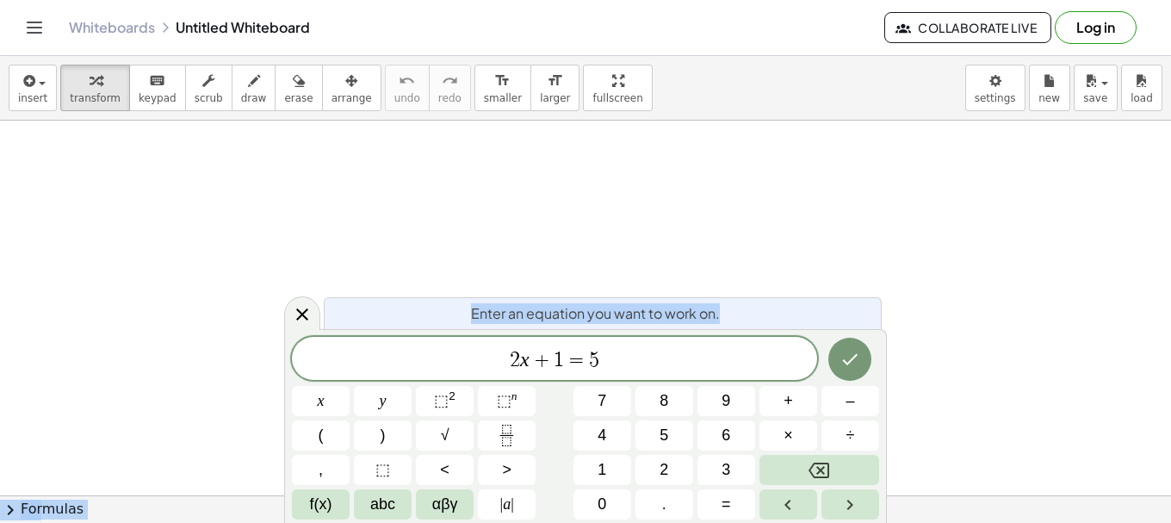
drag, startPoint x: 727, startPoint y: 306, endPoint x: 715, endPoint y: 282, distance: 25.8
click at [715, 282] on body "Graspable Math Activities Whiteboards Classes v1.31.2 | Privacy policy © 2025 |…" at bounding box center [585, 261] width 1171 height 523
click at [713, 374] on div "2 x + 1 = 5" at bounding box center [554, 358] width 525 height 43
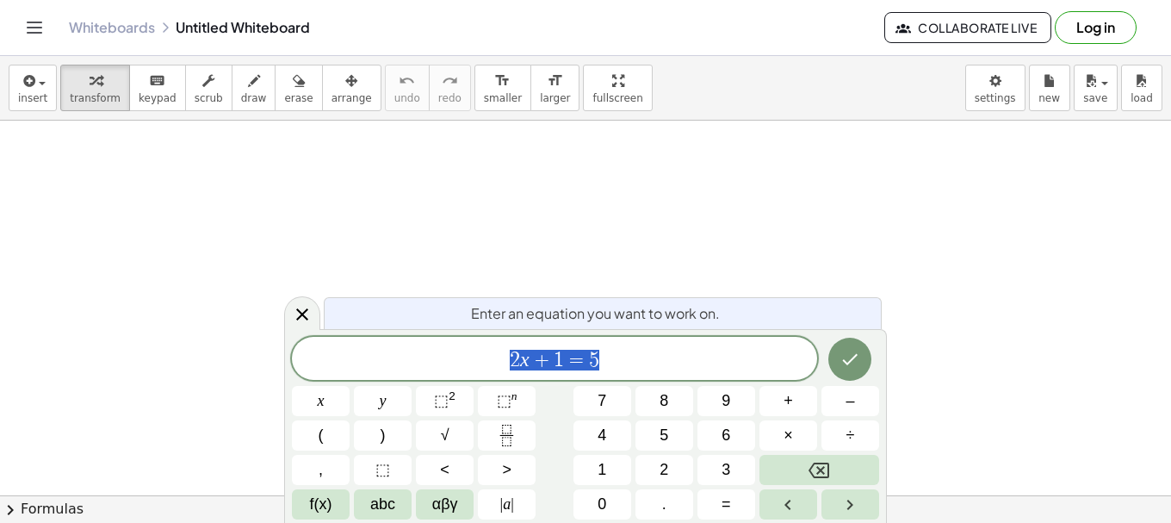
drag, startPoint x: 713, startPoint y: 374, endPoint x: 354, endPoint y: 325, distance: 362.3
click at [354, 329] on div "Enter an equation you want to work on. ****** 2 x + 1 = 5 x y ⬚ 2 ⬚ n 7 8 9 + –…" at bounding box center [585, 426] width 603 height 194
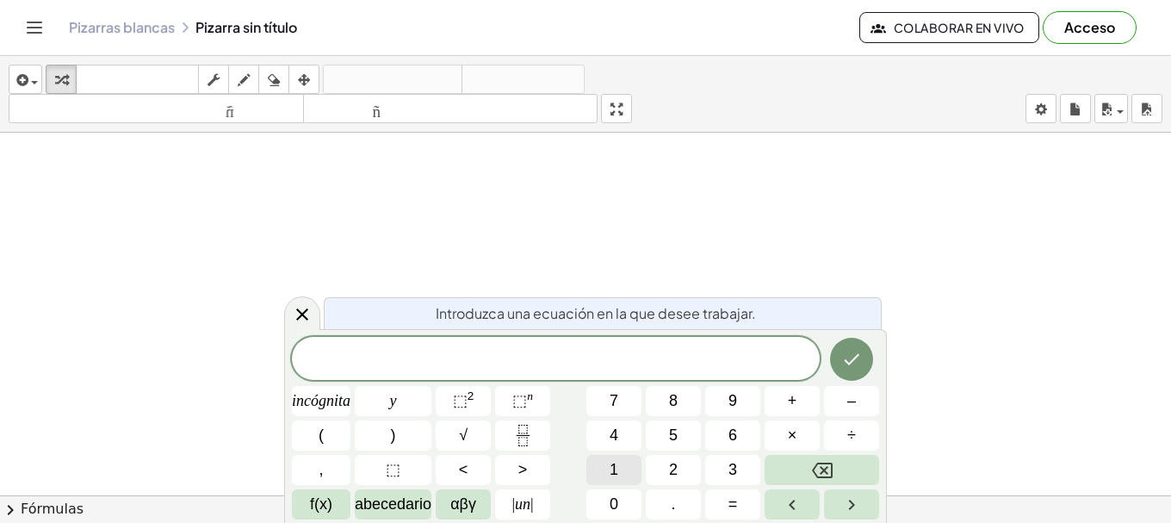
click at [616, 473] on font "1" at bounding box center [614, 469] width 9 height 17
click at [616, 503] on font "0" at bounding box center [614, 503] width 9 height 17
click at [532, 438] on icon "Fracción" at bounding box center [523, 435] width 22 height 22
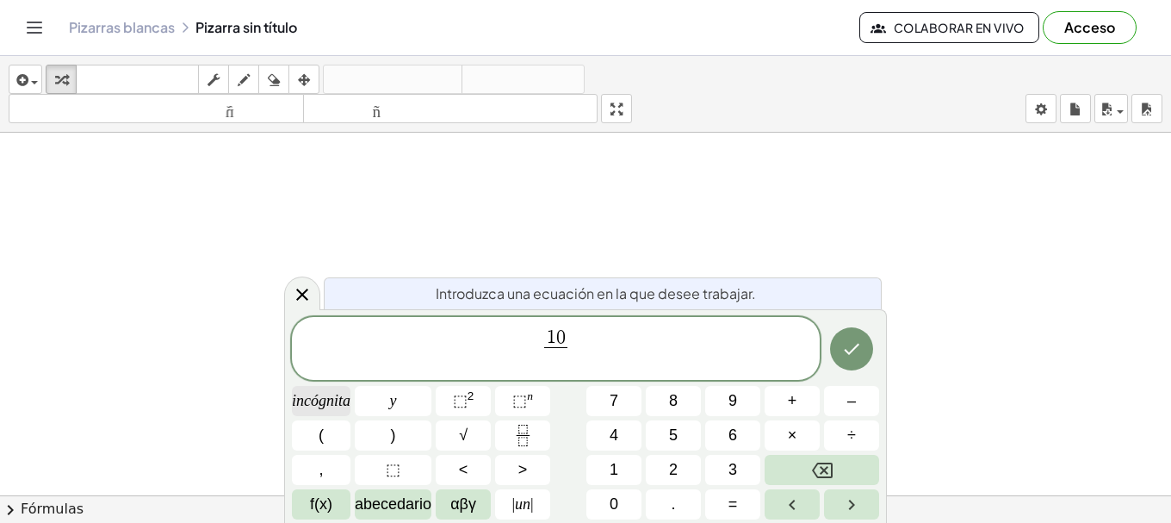
click at [324, 399] on font "incógnita" at bounding box center [321, 400] width 59 height 17
click at [820, 461] on icon "Retroceso" at bounding box center [822, 470] width 21 height 21
click at [383, 500] on font "abecedario" at bounding box center [393, 503] width 77 height 17
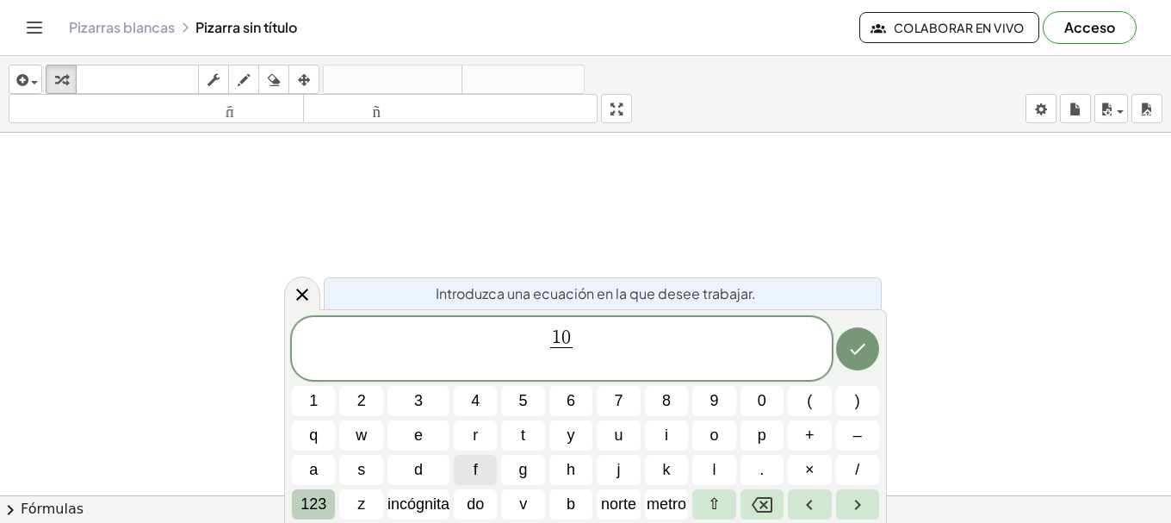
click at [331, 504] on button "123" at bounding box center [313, 504] width 43 height 30
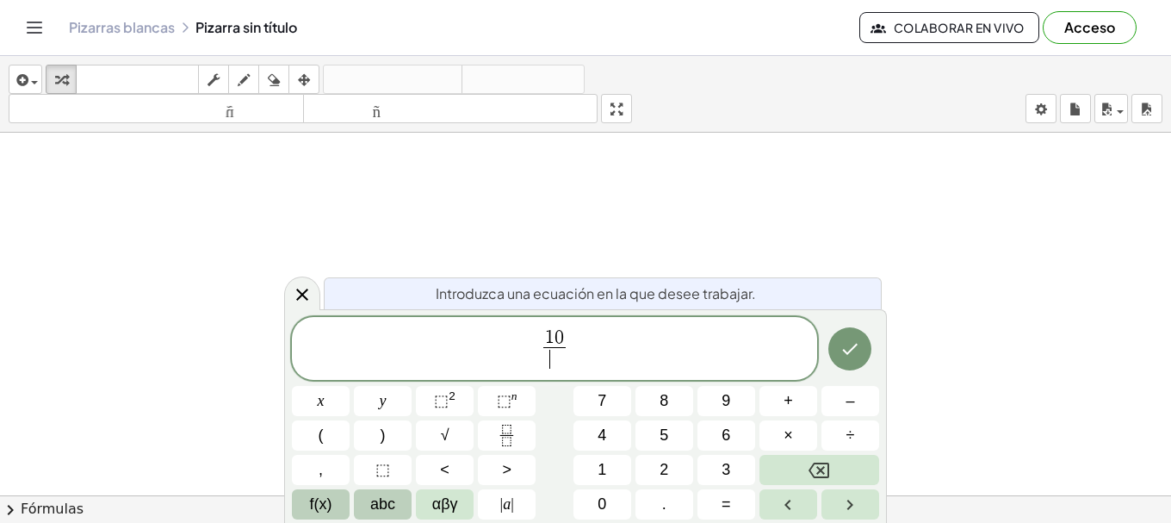
click at [305, 499] on button "f(x)" at bounding box center [321, 504] width 58 height 30
click at [759, 485] on button "Backspace" at bounding box center [819, 470] width 120 height 30
click at [302, 503] on button "f(x)" at bounding box center [321, 504] width 58 height 30
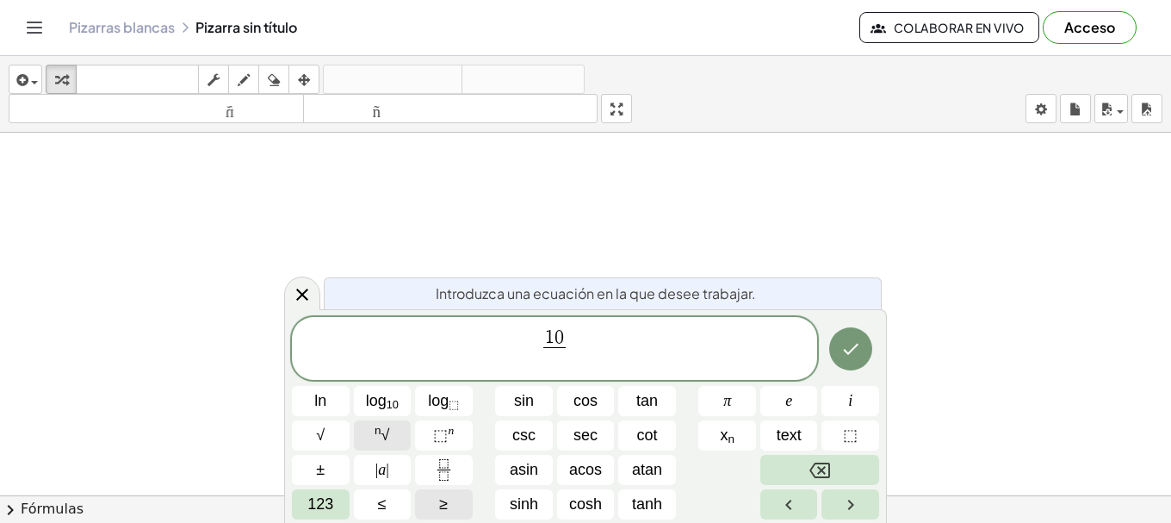
click at [393, 440] on button "n √" at bounding box center [383, 435] width 58 height 30
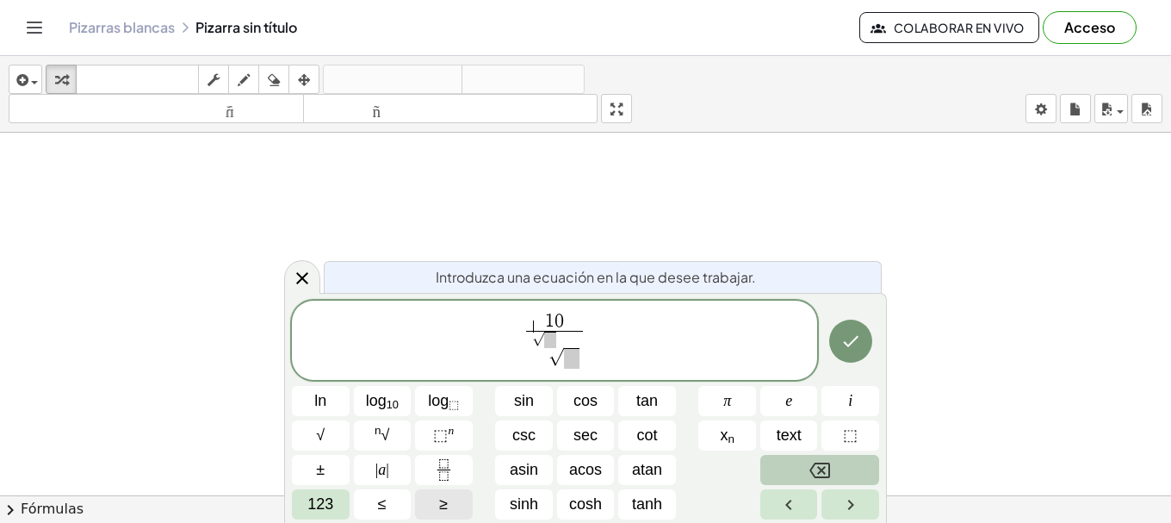
click at [806, 473] on button "Backspace" at bounding box center [819, 470] width 119 height 30
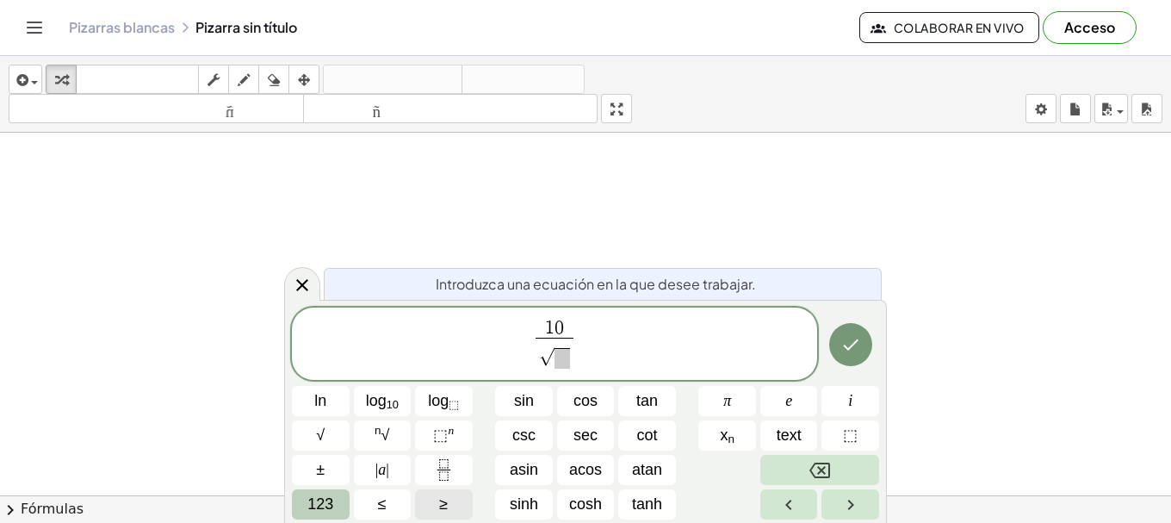
click at [329, 501] on span "123" at bounding box center [320, 503] width 26 height 23
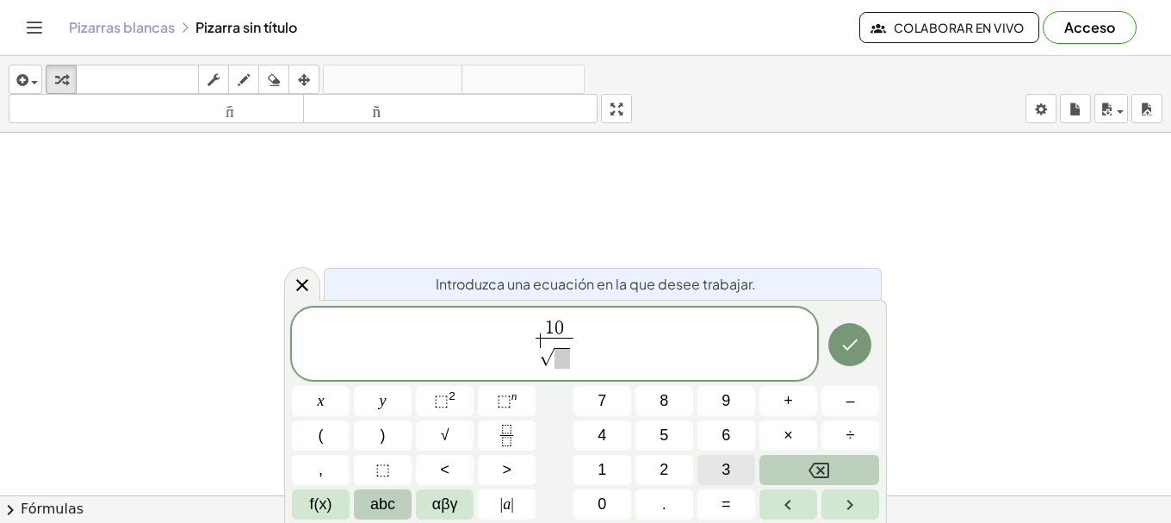
click at [703, 472] on button "3" at bounding box center [726, 470] width 58 height 30
click at [556, 365] on span "​" at bounding box center [561, 358] width 15 height 21
click at [644, 436] on button "5" at bounding box center [664, 435] width 58 height 30
click at [853, 352] on icon "Done" at bounding box center [849, 344] width 21 height 21
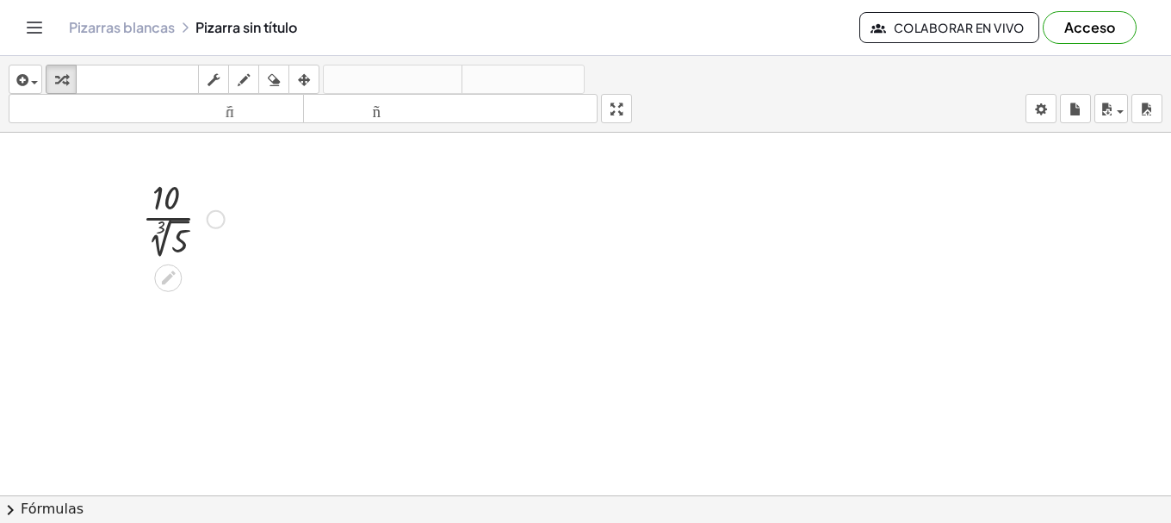
click at [186, 243] on div at bounding box center [183, 218] width 100 height 90
click at [157, 320] on div at bounding box center [182, 306] width 145 height 86
click at [149, 328] on div at bounding box center [182, 306] width 145 height 86
click at [149, 328] on div at bounding box center [182, 305] width 158 height 57
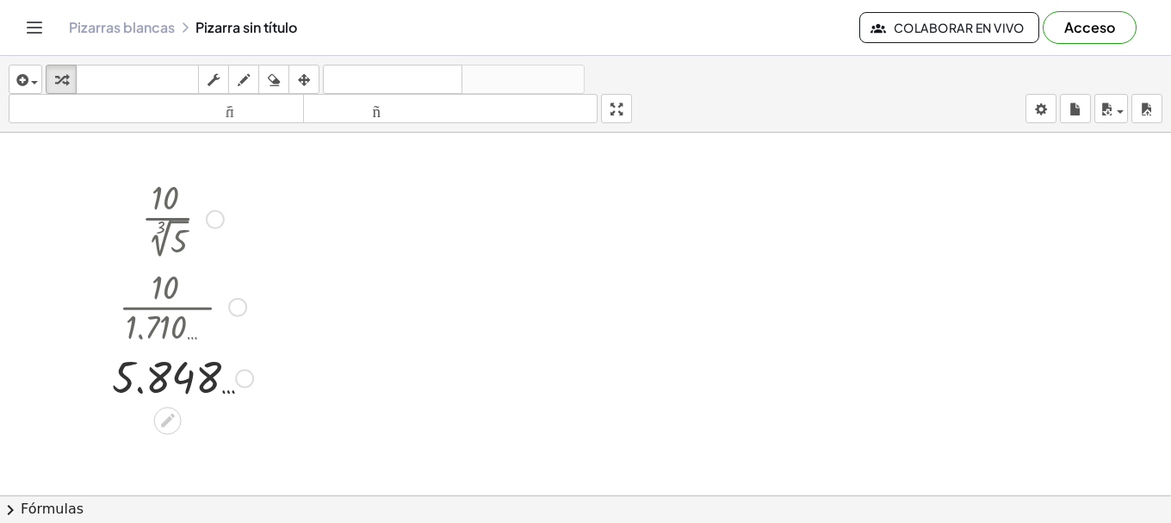
click at [201, 375] on div at bounding box center [182, 377] width 158 height 57
click at [226, 388] on div at bounding box center [182, 377] width 158 height 57
click at [160, 419] on icon at bounding box center [167, 421] width 18 height 18
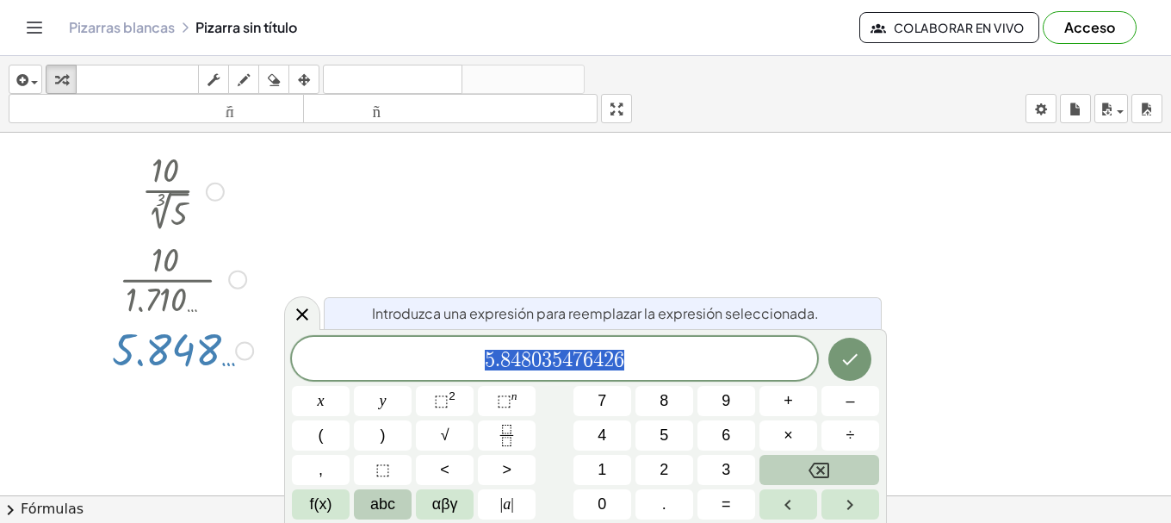
scroll to position [28, 0]
click at [294, 307] on icon at bounding box center [302, 314] width 21 height 21
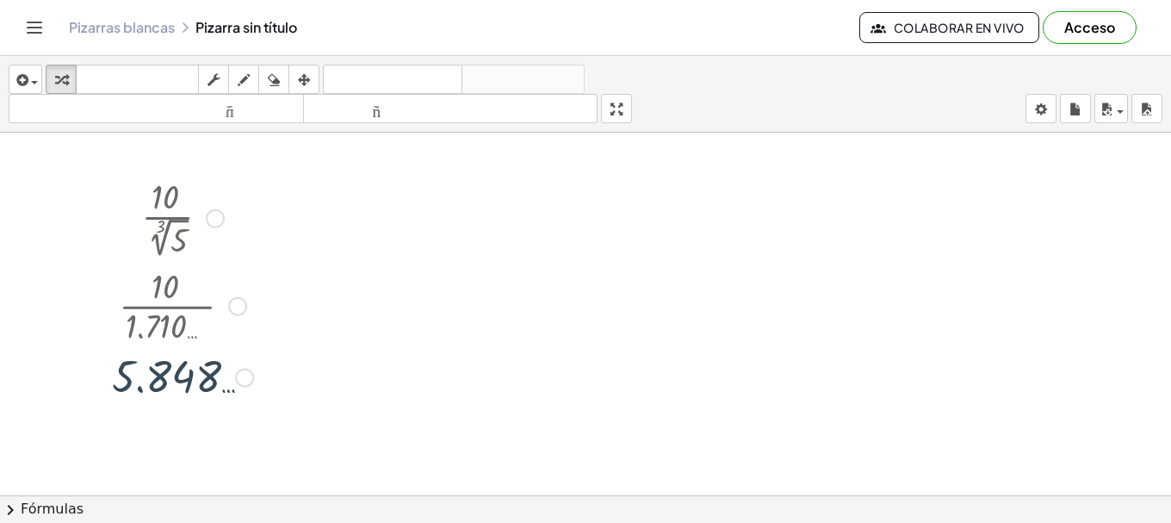
scroll to position [0, 0]
click at [319, 71] on button "arreglar" at bounding box center [303, 79] width 31 height 29
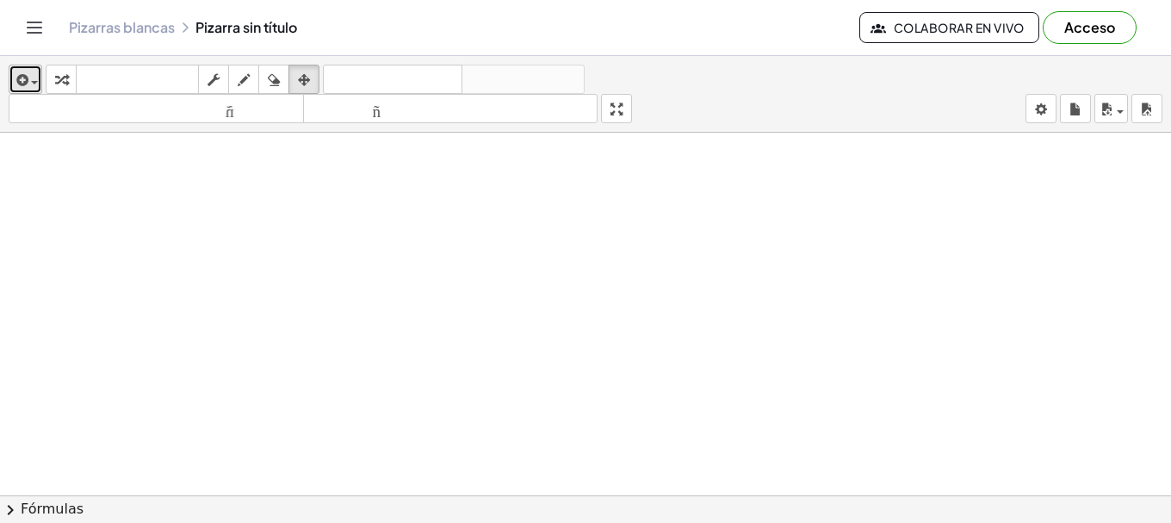
click at [30, 78] on span "button" at bounding box center [29, 82] width 3 height 12
click at [34, 85] on div "button" at bounding box center [25, 79] width 25 height 21
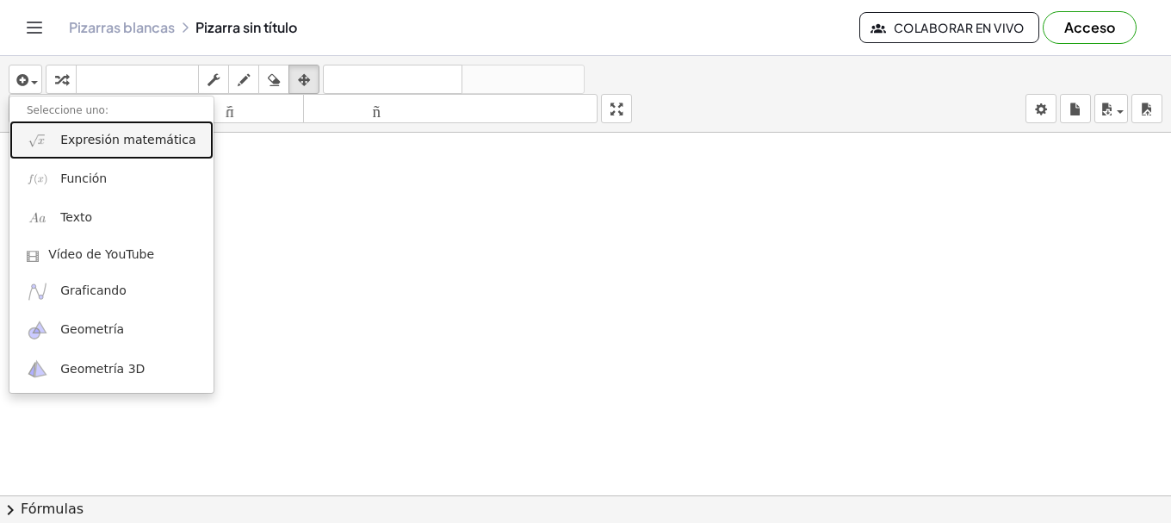
click at [83, 145] on font "Expresión matemática" at bounding box center [127, 140] width 135 height 14
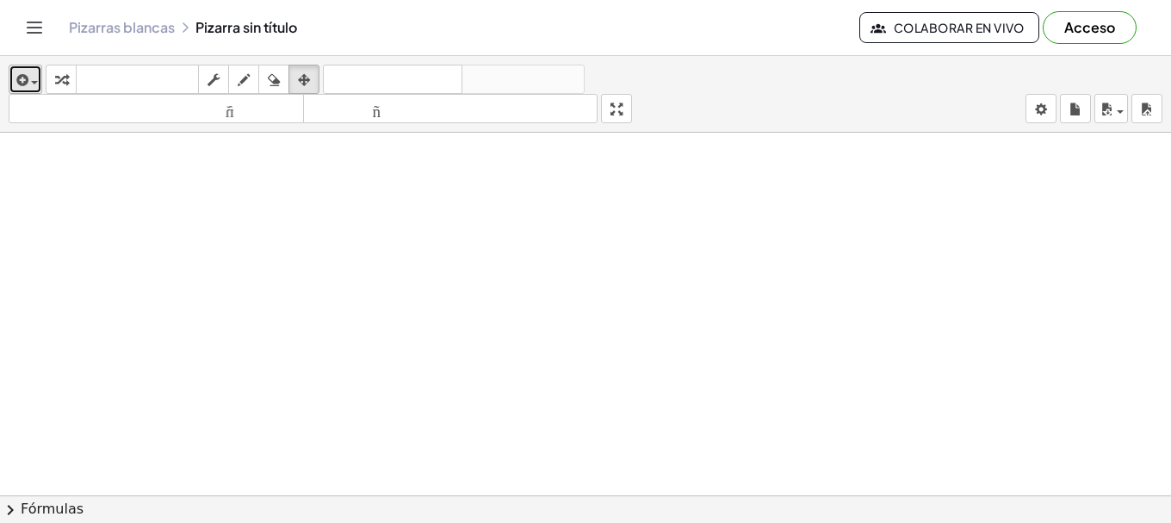
click at [31, 88] on div "button" at bounding box center [25, 79] width 25 height 21
click at [37, 79] on div "button" at bounding box center [25, 79] width 25 height 21
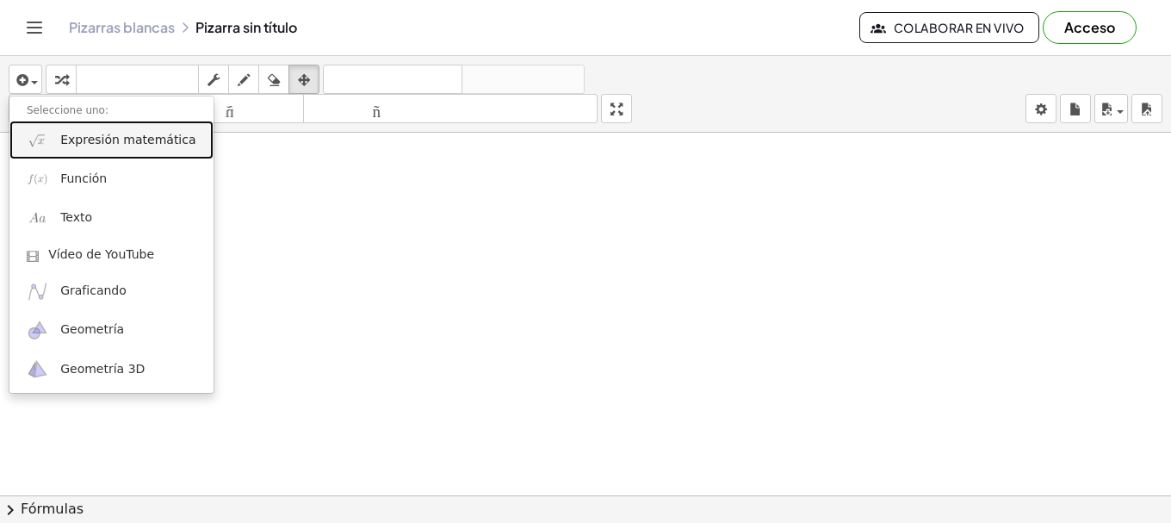
click at [116, 157] on link "Expresión matemática" at bounding box center [111, 140] width 204 height 39
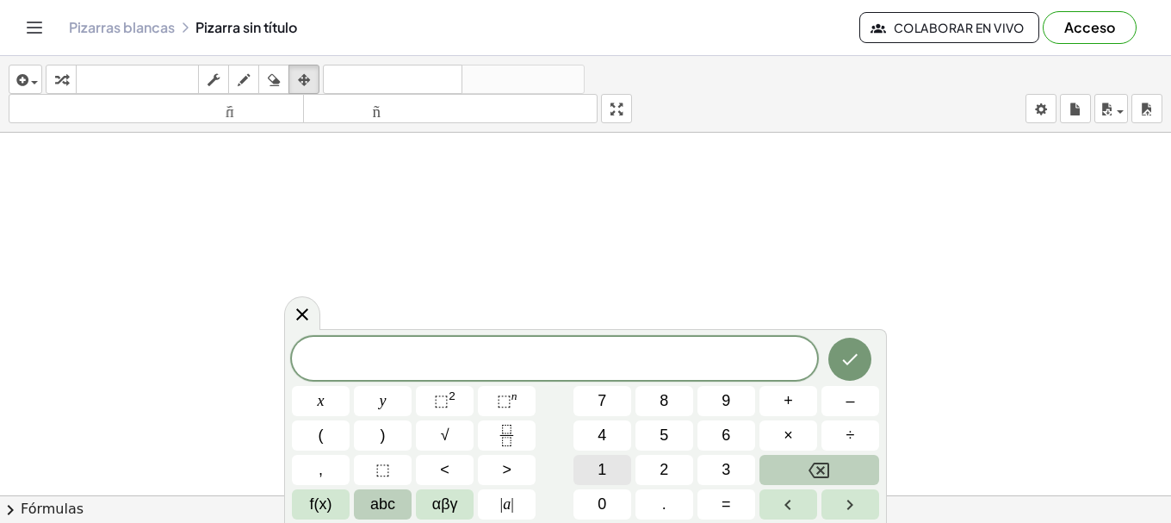
click at [597, 480] on span "1" at bounding box center [601, 469] width 9 height 23
click at [591, 512] on button "0" at bounding box center [602, 504] width 58 height 30
click at [772, 435] on button "×" at bounding box center [788, 435] width 58 height 30
click at [327, 502] on span "f(x)" at bounding box center [321, 503] width 22 height 23
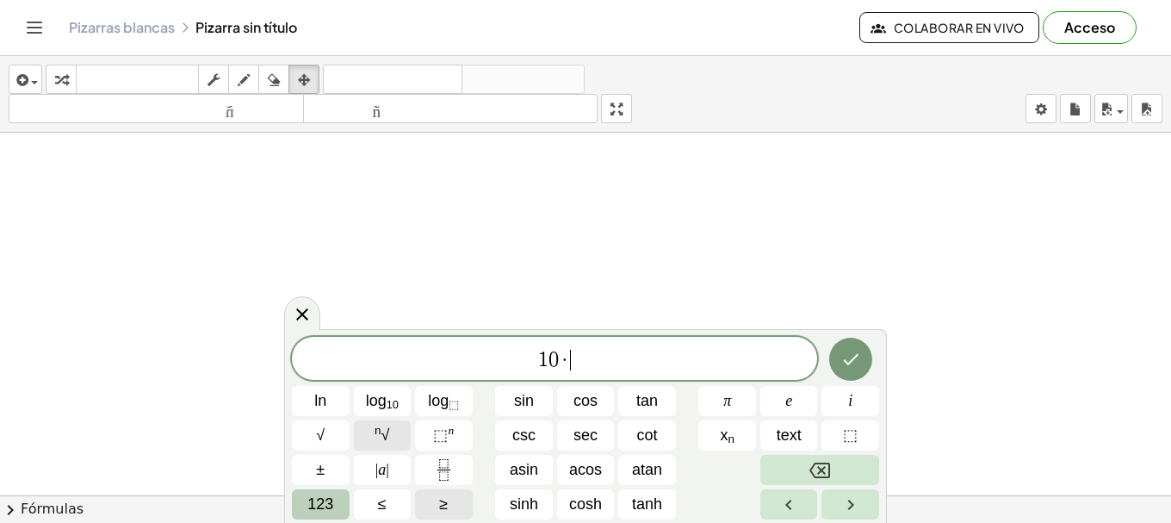
click at [385, 441] on span "n √" at bounding box center [381, 435] width 15 height 23
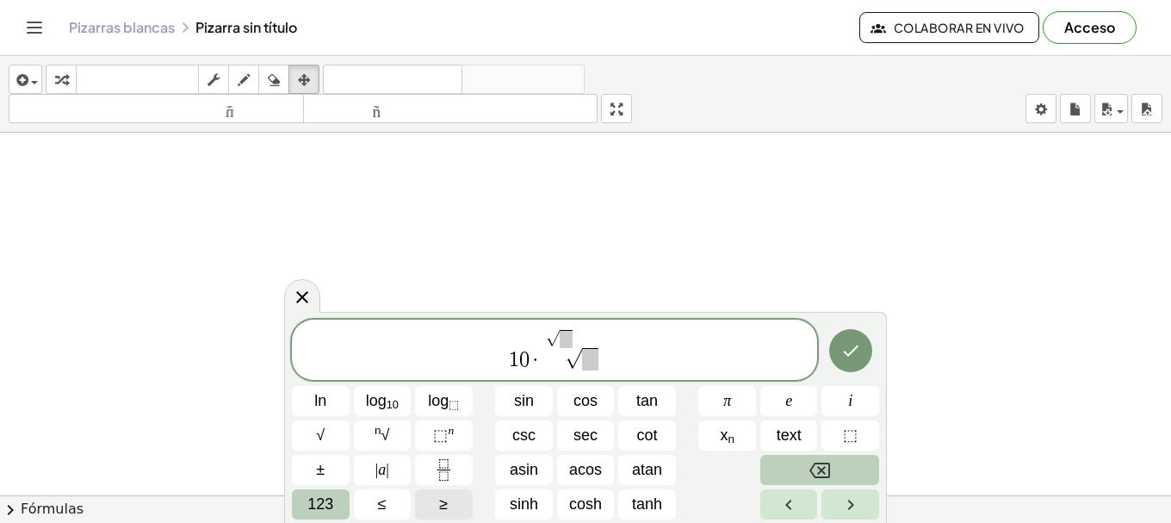
click at [809, 466] on icon "Backspace" at bounding box center [819, 470] width 21 height 21
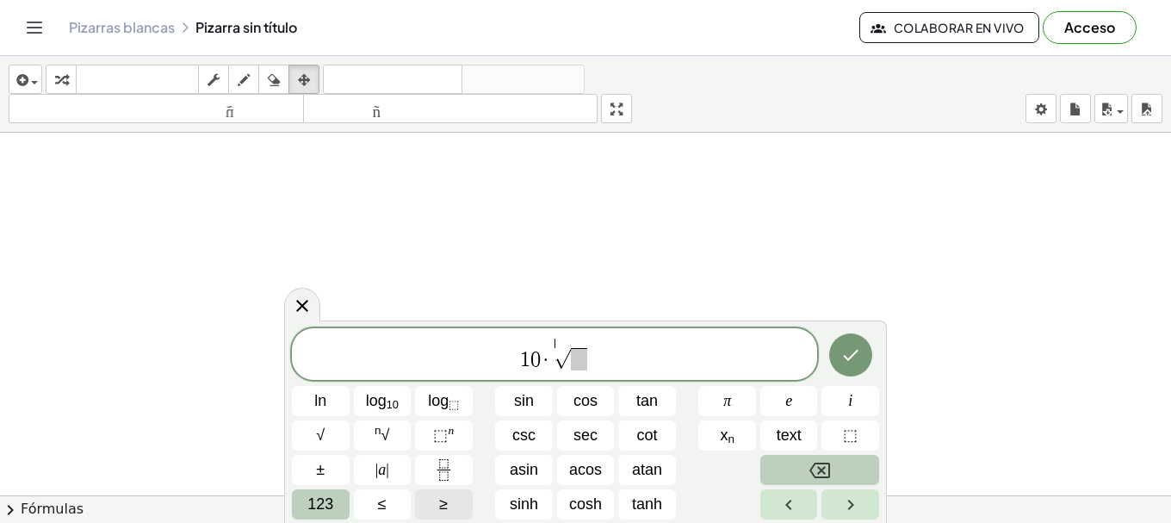
click at [809, 466] on icon "Backspace" at bounding box center [819, 470] width 21 height 21
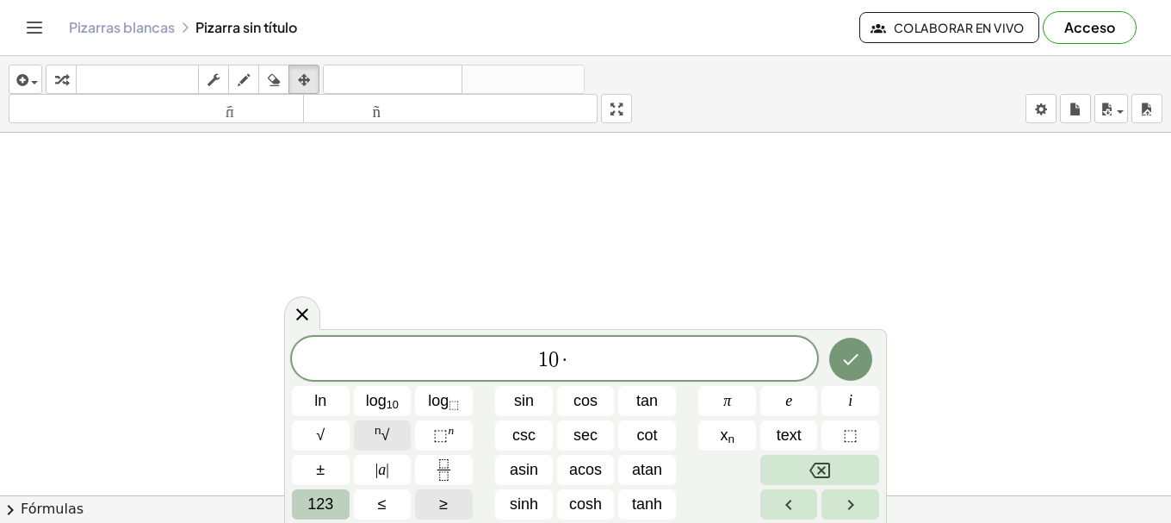
click at [369, 443] on button "n √" at bounding box center [383, 435] width 58 height 30
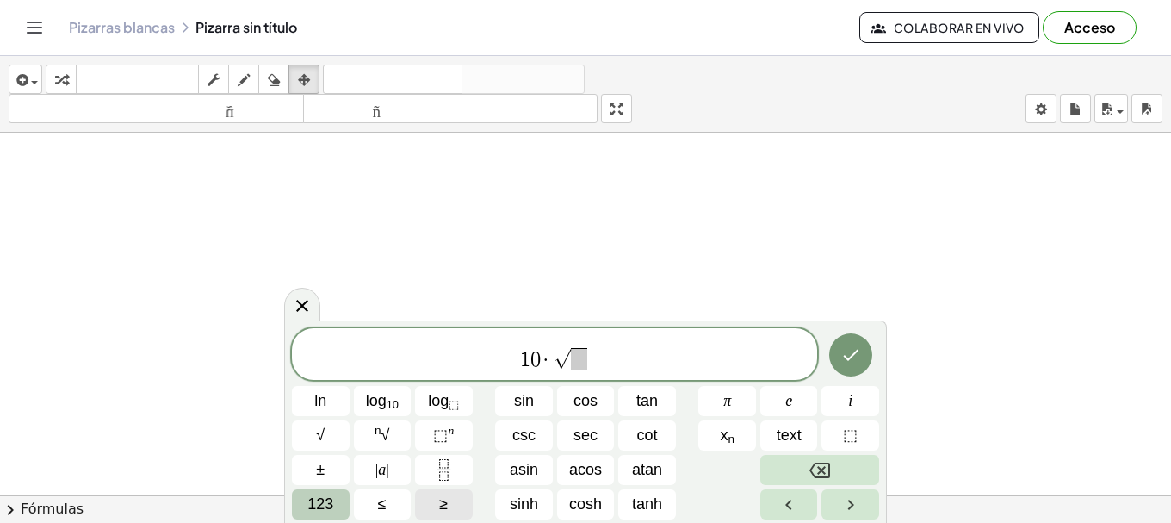
click at [302, 492] on button "123" at bounding box center [321, 504] width 58 height 30
click at [354, 492] on button "≤" at bounding box center [383, 504] width 58 height 30
click at [292, 497] on button "123" at bounding box center [321, 504] width 58 height 30
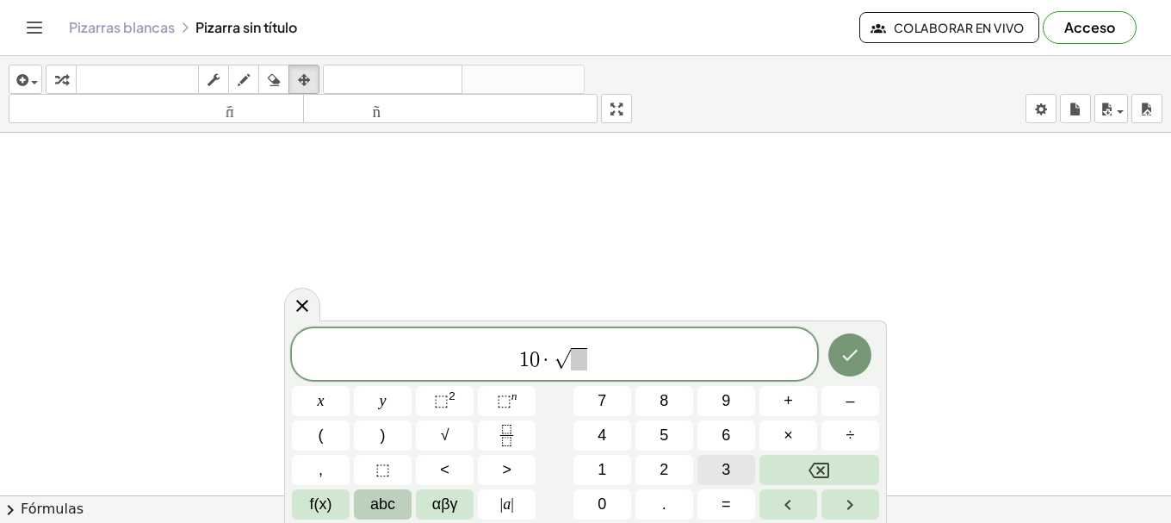
click at [728, 463] on span "3" at bounding box center [725, 469] width 9 height 23
click at [585, 358] on span at bounding box center [579, 359] width 16 height 22
click at [656, 424] on button "5" at bounding box center [664, 435] width 58 height 30
click at [449, 401] on sup "2" at bounding box center [452, 395] width 7 height 13
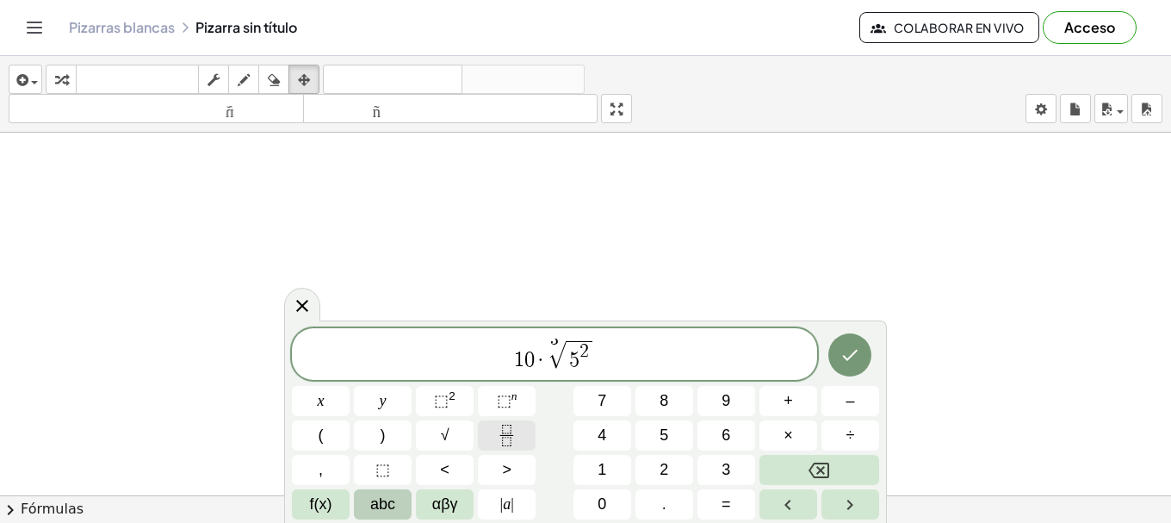
click at [493, 443] on button "Fraction" at bounding box center [507, 435] width 58 height 30
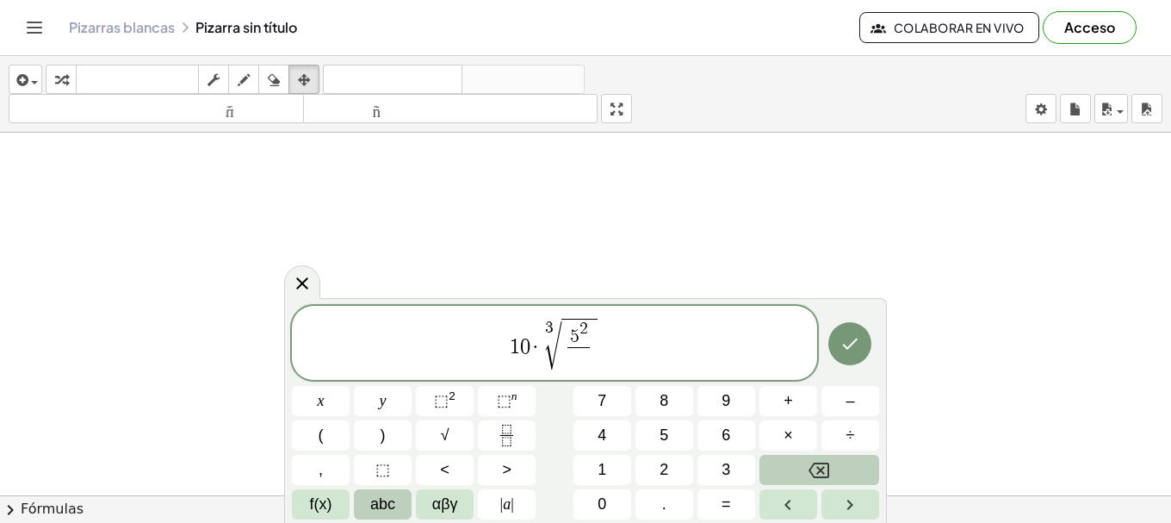
click at [827, 468] on icon "Backspace" at bounding box center [818, 470] width 21 height 21
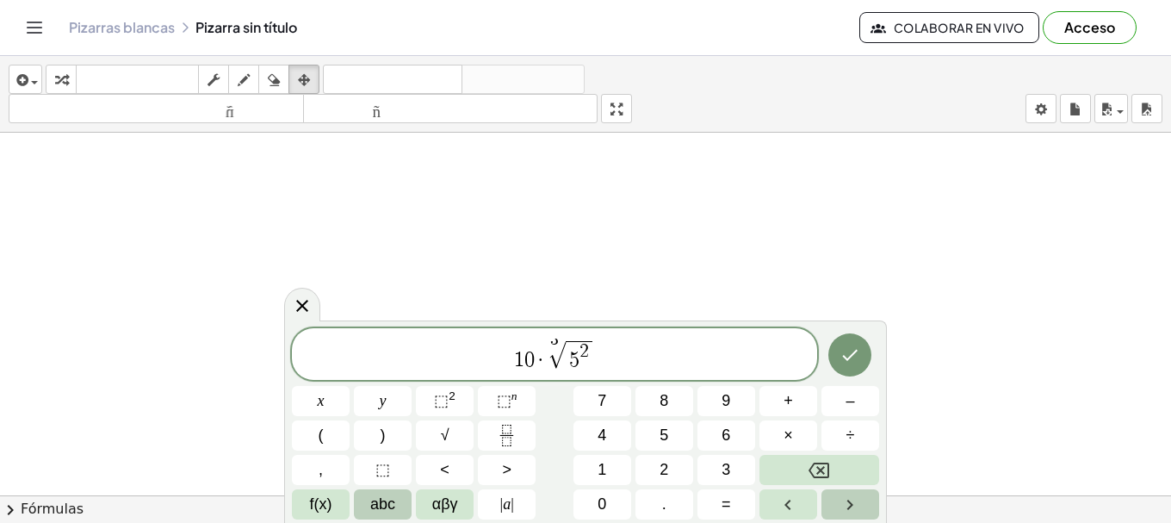
click at [837, 500] on button "Right arrow" at bounding box center [850, 504] width 58 height 30
click at [501, 431] on icon "Fraction" at bounding box center [507, 435] width 22 height 22
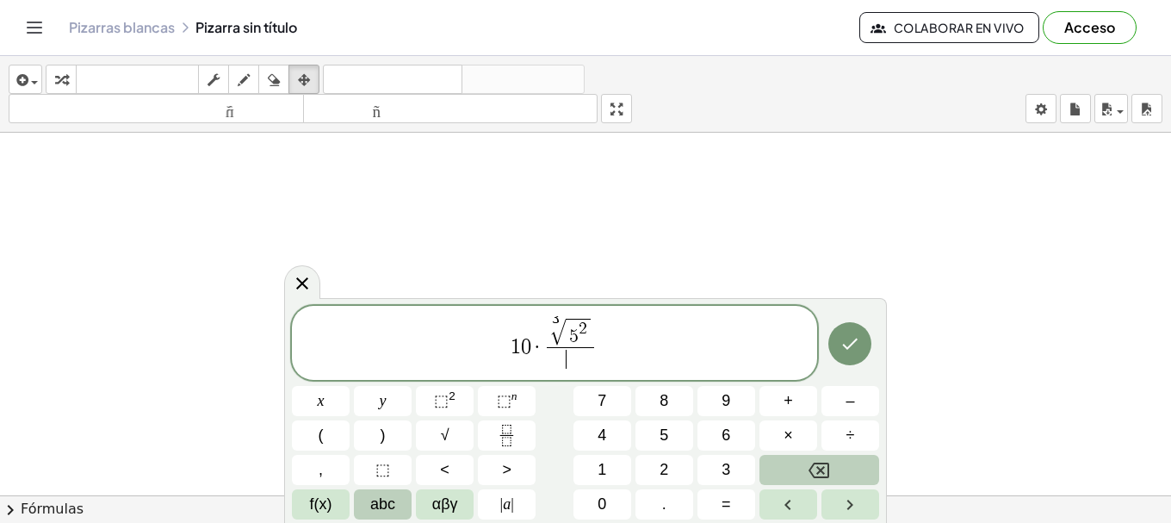
click at [825, 475] on icon "Backspace" at bounding box center [818, 470] width 21 height 21
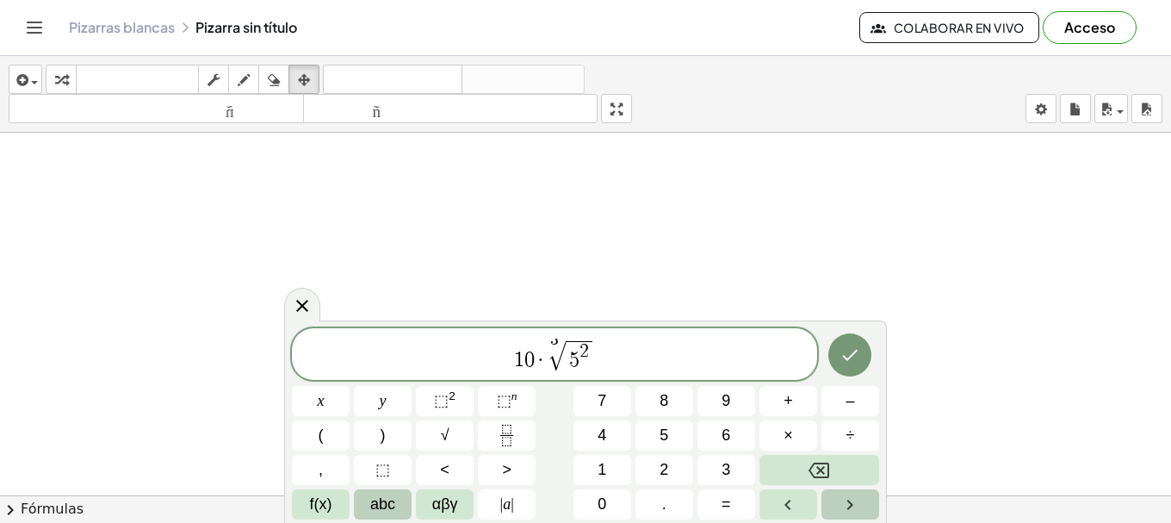
click at [825, 505] on button "Right arrow" at bounding box center [850, 504] width 58 height 30
click at [498, 429] on icon "Fraction" at bounding box center [507, 435] width 22 height 22
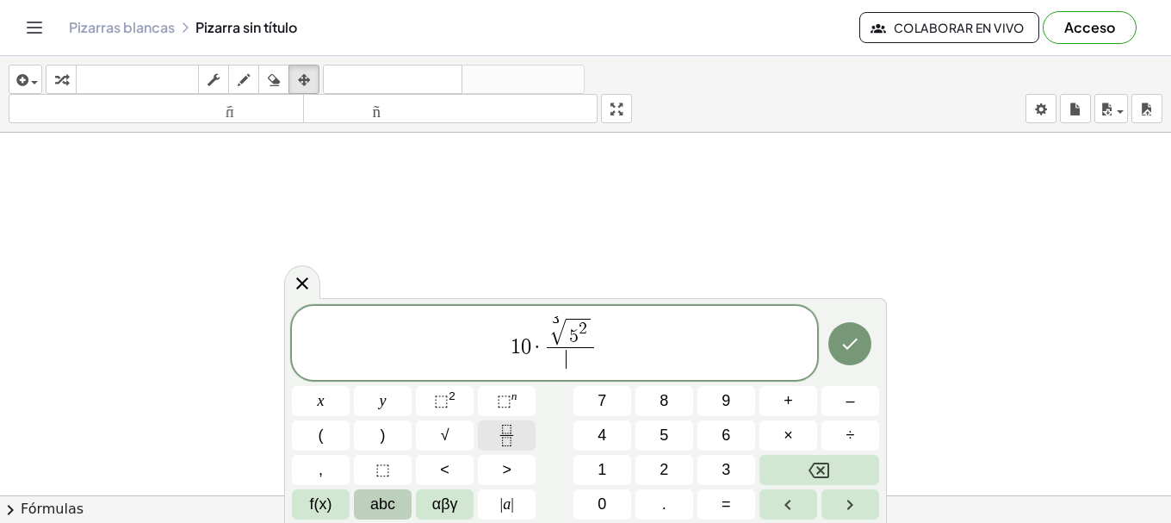
click at [498, 429] on icon "Fraction" at bounding box center [507, 435] width 22 height 22
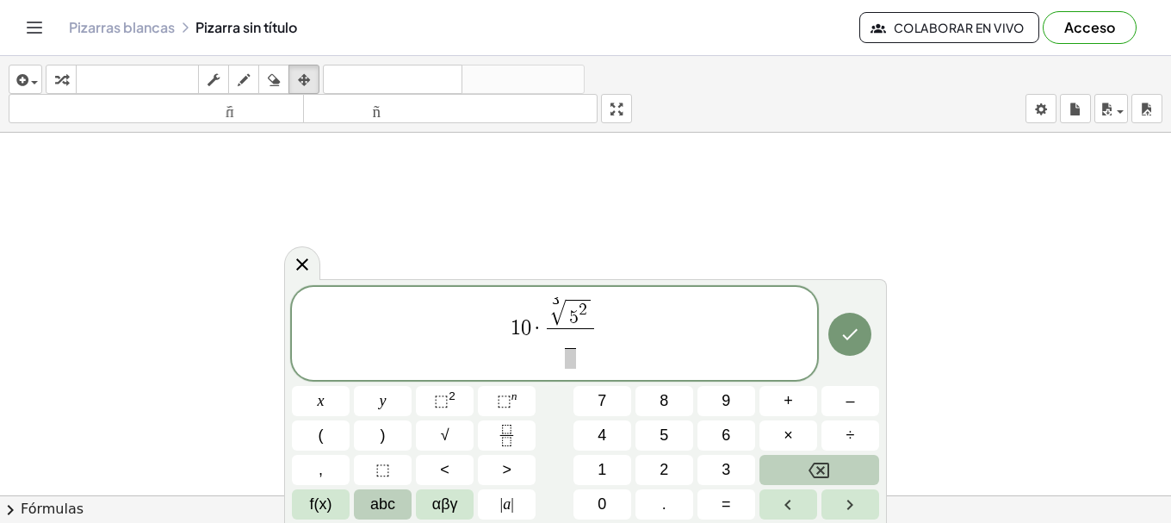
click at [799, 460] on button "Backspace" at bounding box center [819, 470] width 120 height 30
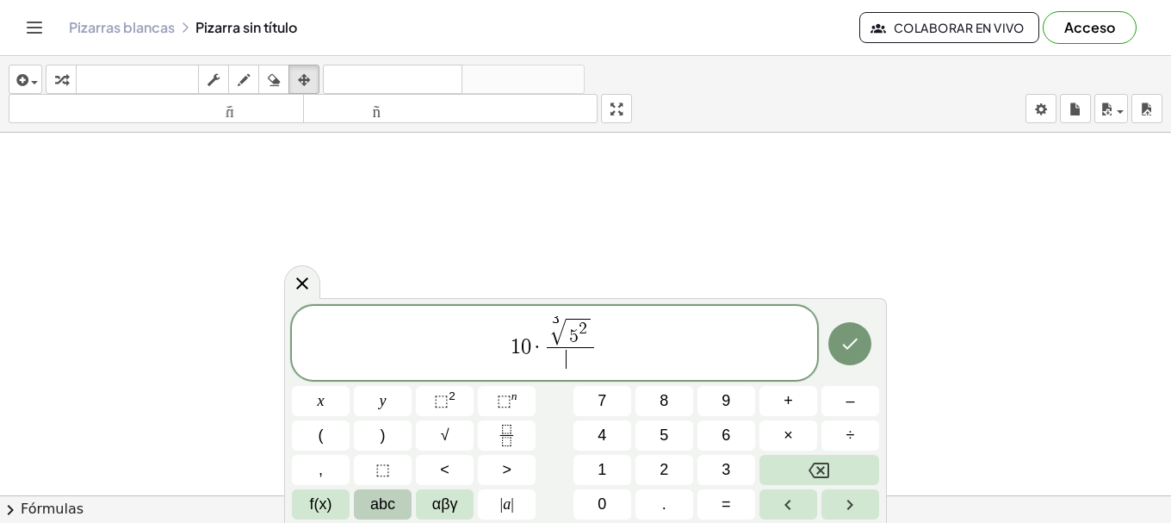
click at [533, 349] on span "·" at bounding box center [537, 347] width 12 height 21
click at [498, 430] on icon "Fraction" at bounding box center [507, 435] width 22 height 22
click at [543, 362] on span "1 0 ​ ​ · 3 √ 5 2 ​" at bounding box center [554, 344] width 525 height 56
click at [525, 361] on span at bounding box center [521, 358] width 22 height 23
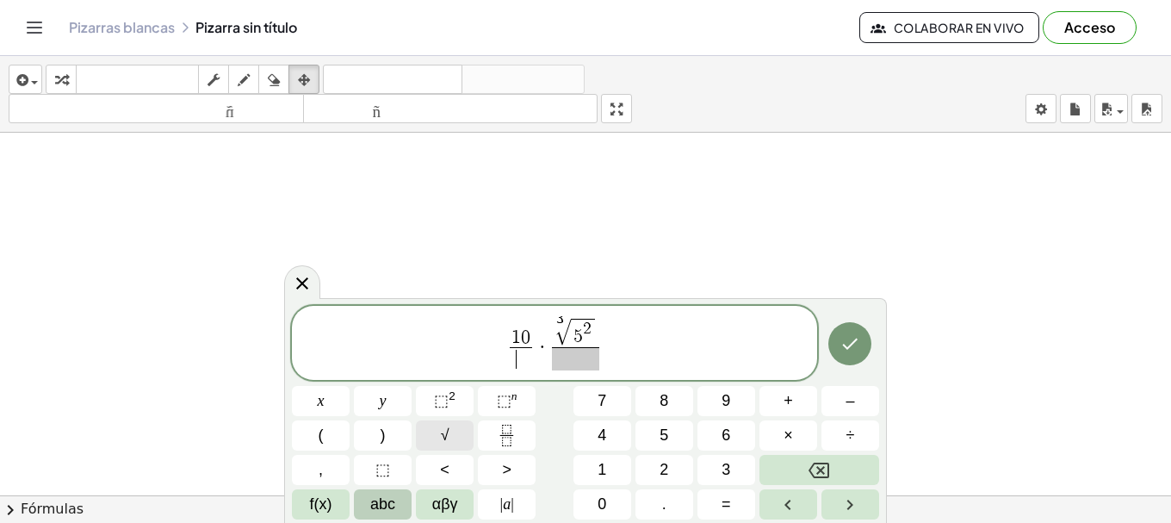
click at [442, 437] on span "√" at bounding box center [445, 435] width 9 height 23
click at [659, 441] on button "5" at bounding box center [664, 435] width 58 height 30
click at [789, 436] on span "×" at bounding box center [787, 435] width 9 height 23
click at [582, 361] on span "​" at bounding box center [587, 355] width 47 height 23
click at [540, 357] on span "5 ·" at bounding box center [528, 358] width 26 height 21
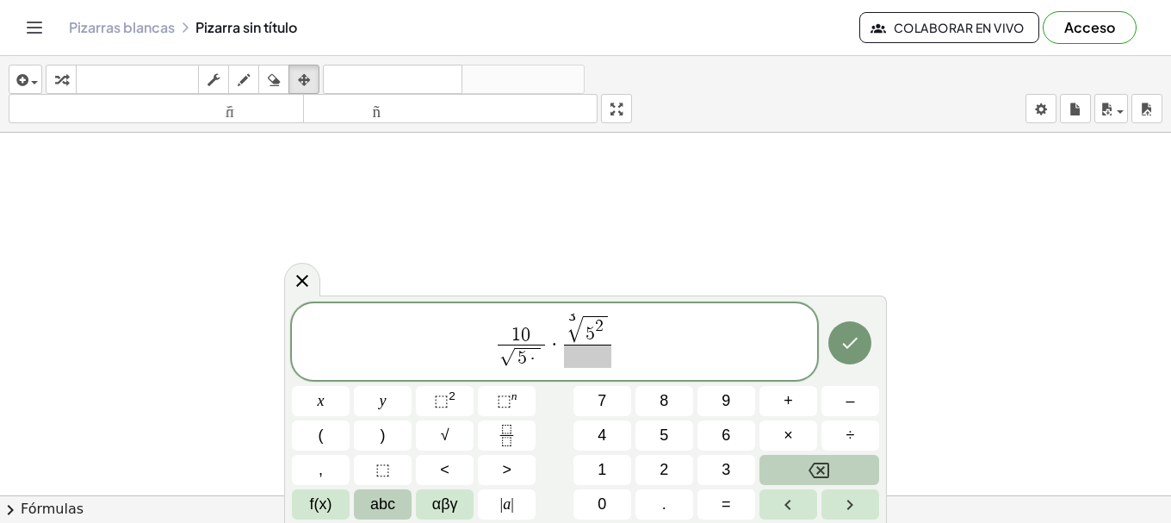
click at [820, 467] on icon "Backspace" at bounding box center [818, 469] width 21 height 15
click at [579, 359] on span at bounding box center [582, 355] width 47 height 23
click at [508, 349] on span "√" at bounding box center [511, 358] width 15 height 18
click at [519, 357] on span "√" at bounding box center [511, 358] width 15 height 18
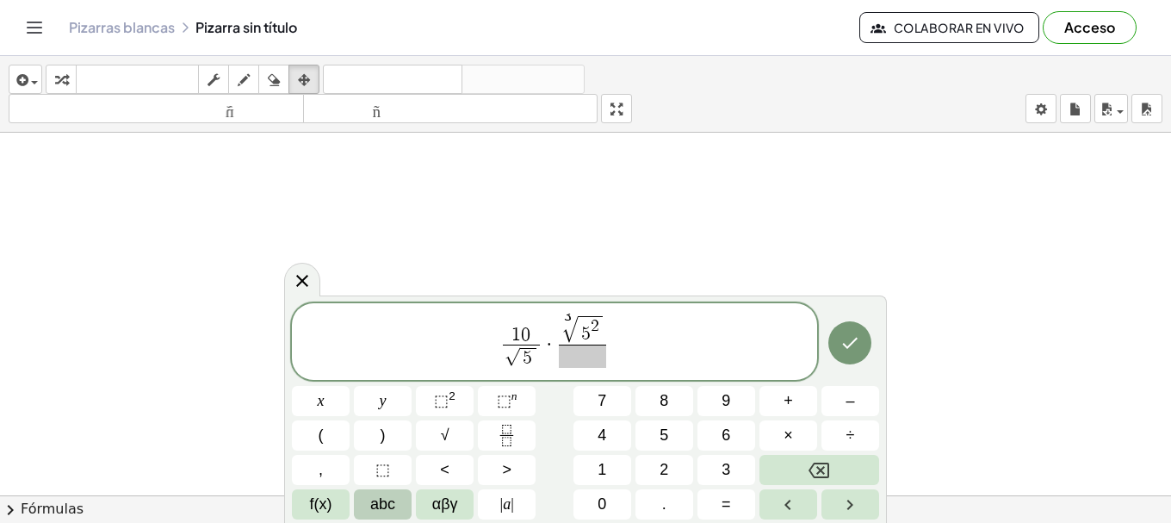
click at [519, 357] on span "√" at bounding box center [511, 358] width 15 height 18
click at [846, 473] on button "Backspace" at bounding box center [819, 470] width 120 height 30
click at [312, 292] on icon at bounding box center [302, 283] width 21 height 21
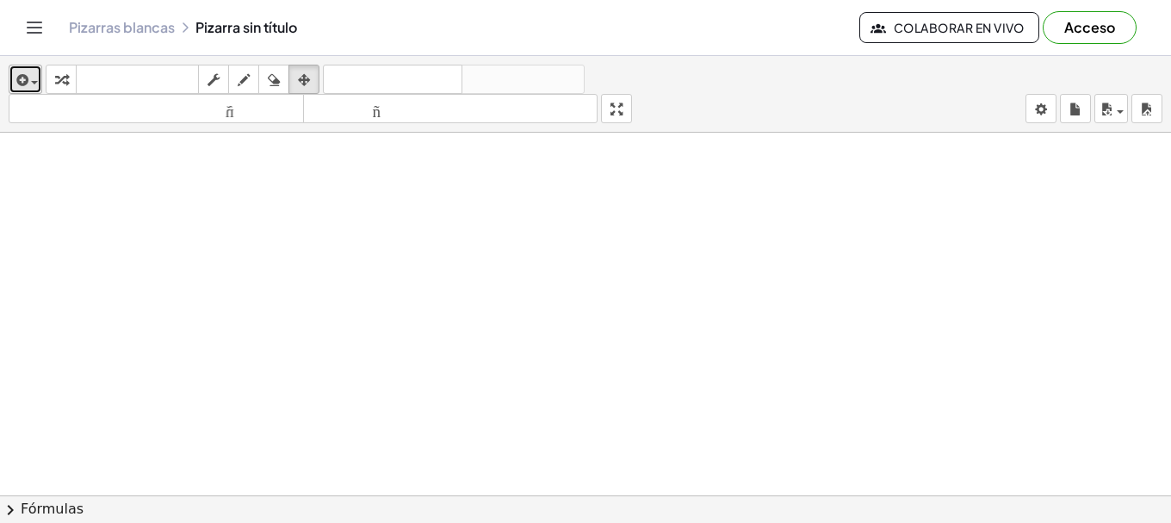
click at [28, 77] on icon "button" at bounding box center [20, 80] width 15 height 21
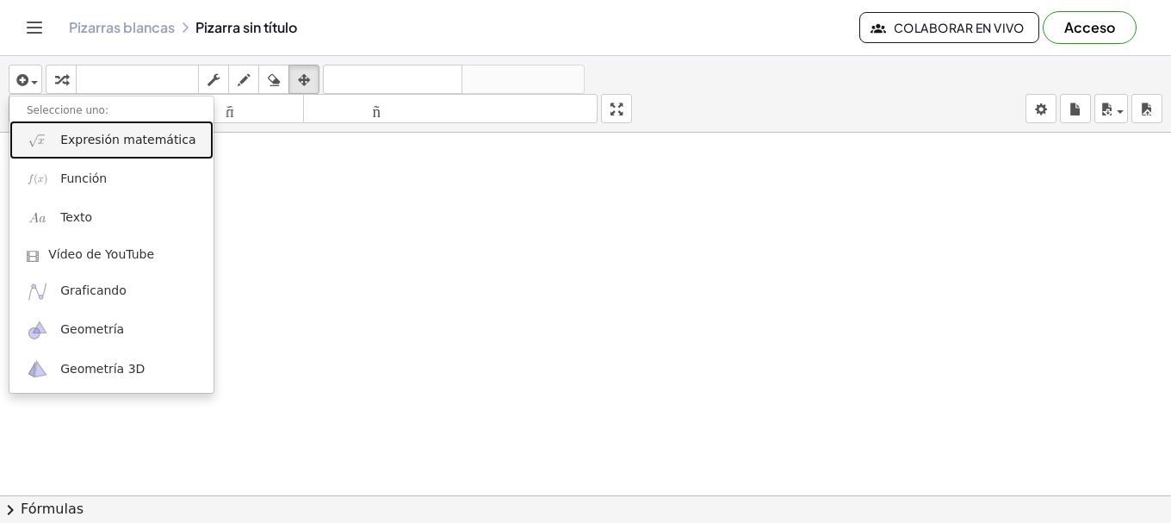
click at [70, 156] on link "Expresión matemática" at bounding box center [111, 140] width 204 height 39
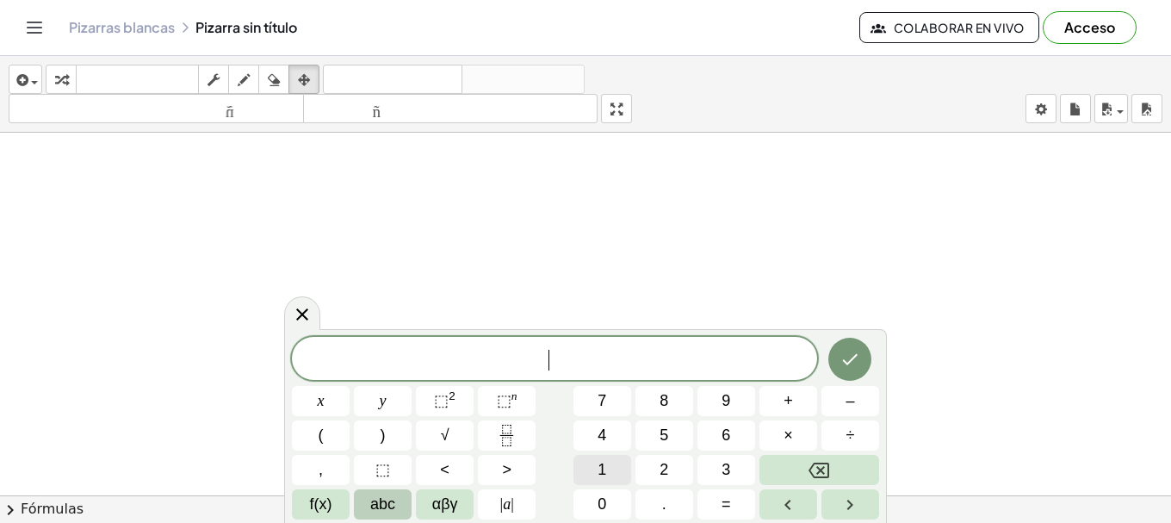
click at [595, 482] on button "1" at bounding box center [602, 470] width 58 height 30
click at [792, 481] on button "Backspace" at bounding box center [819, 470] width 120 height 30
click at [466, 440] on button "√" at bounding box center [445, 435] width 58 height 30
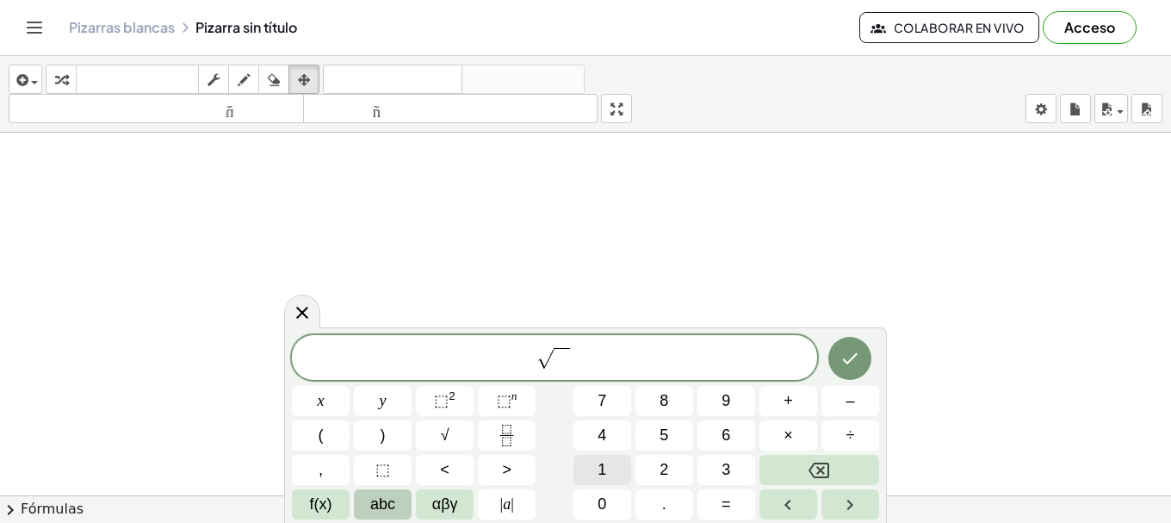
click at [626, 471] on button "1" at bounding box center [602, 470] width 58 height 30
click at [670, 467] on button "2" at bounding box center [664, 470] width 58 height 30
click at [776, 475] on button "Backspace" at bounding box center [819, 470] width 120 height 30
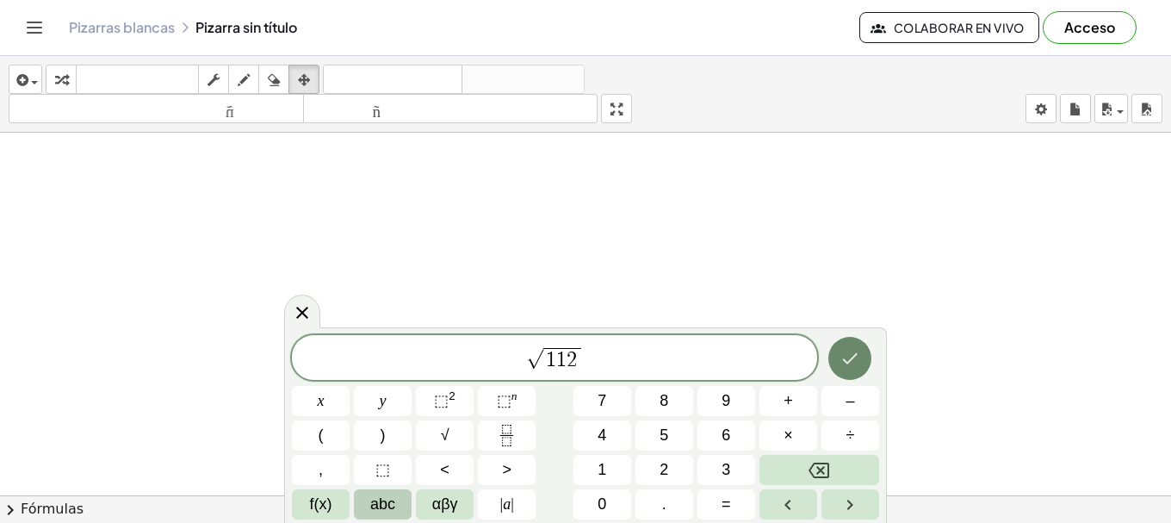
click at [841, 363] on icon "Done" at bounding box center [849, 358] width 21 height 21
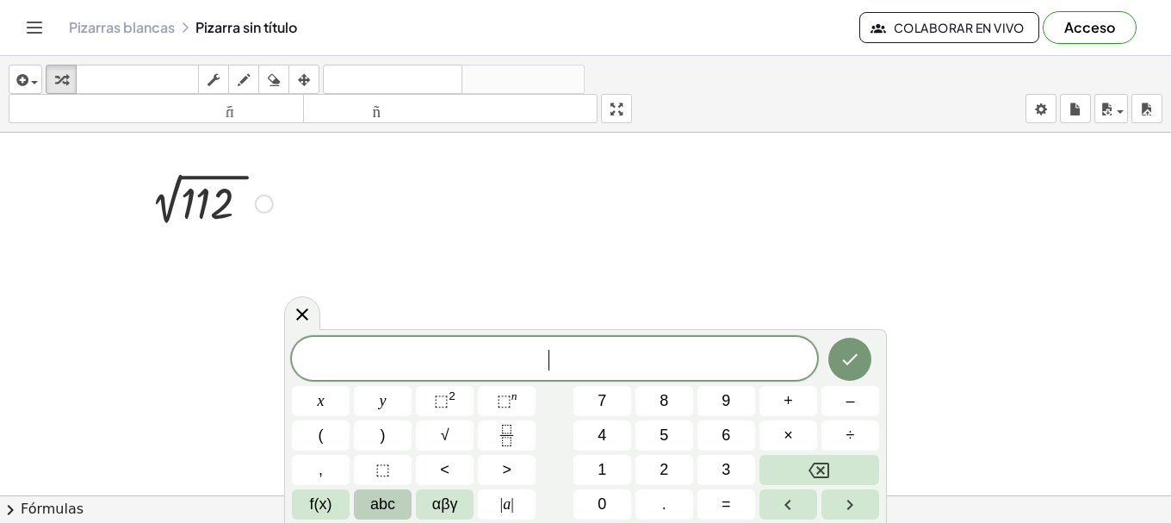
click at [216, 197] on div at bounding box center [208, 202] width 151 height 58
click at [216, 197] on div at bounding box center [213, 199] width 180 height 57
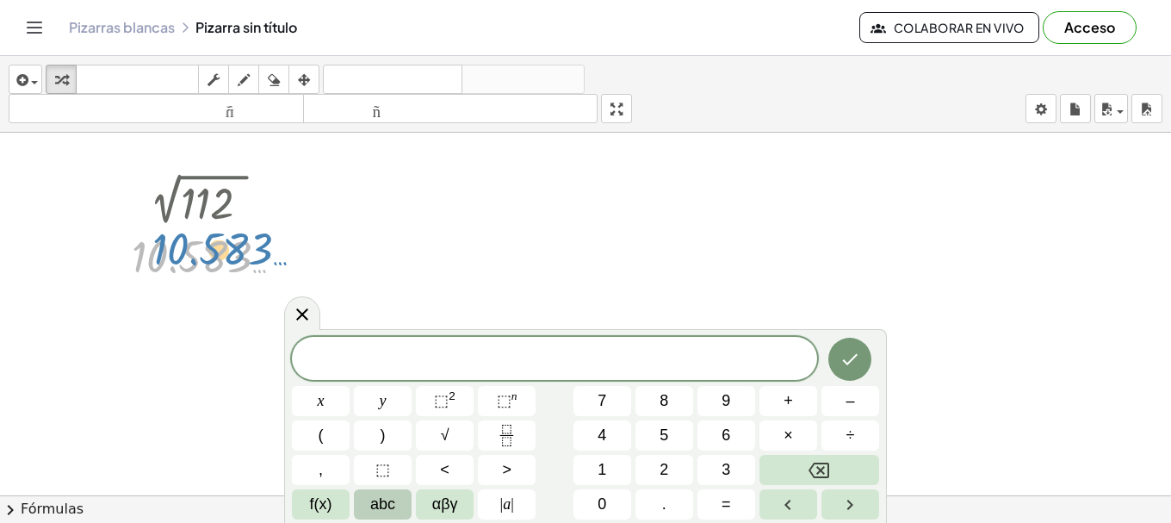
click at [151, 251] on div at bounding box center [213, 256] width 180 height 57
click at [306, 311] on icon at bounding box center [302, 314] width 12 height 12
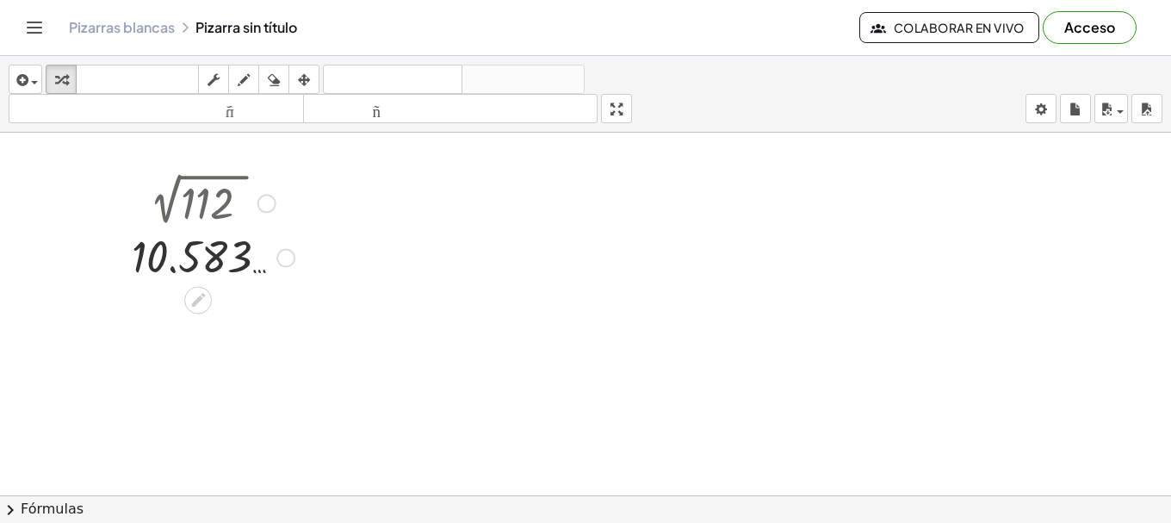
click at [204, 196] on div at bounding box center [213, 202] width 180 height 58
click at [307, 63] on div "insertar Seleccione uno: Expresión matemática Función Texto Vídeo de YouTube Gr…" at bounding box center [585, 94] width 1171 height 77
click at [313, 71] on div "button" at bounding box center [304, 79] width 22 height 21
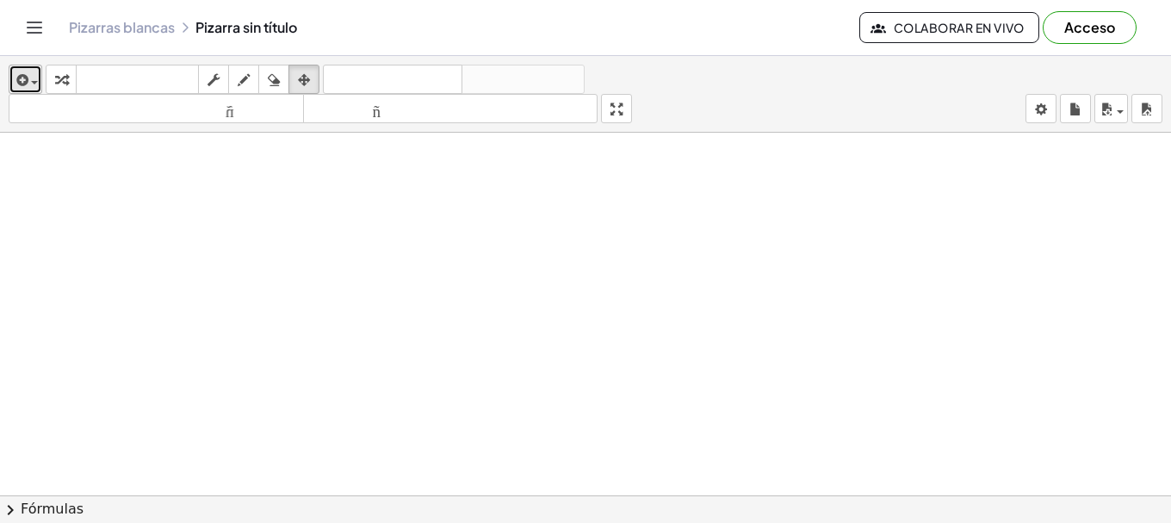
click at [22, 78] on icon "button" at bounding box center [20, 80] width 15 height 21
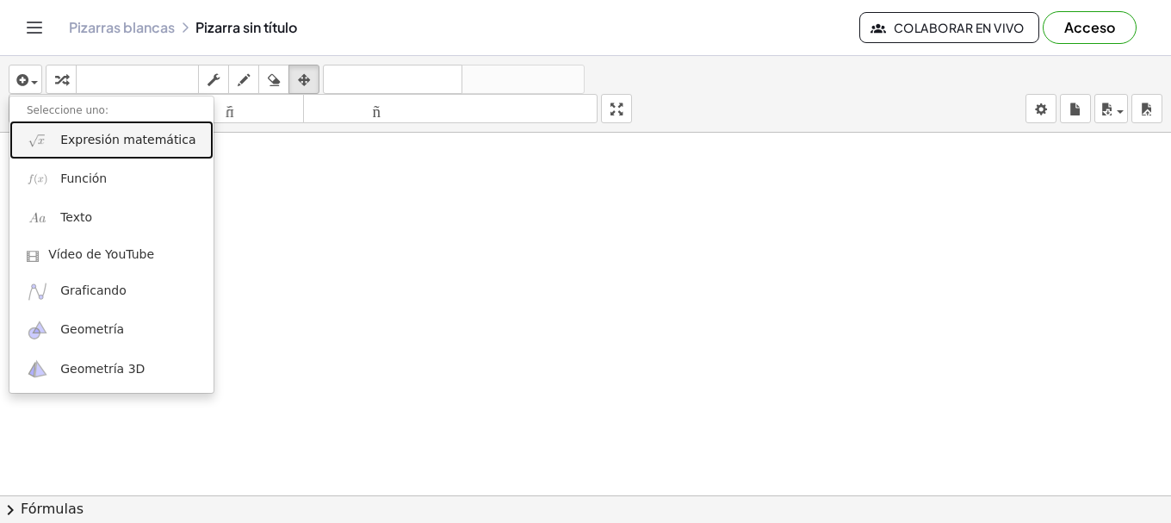
click at [52, 139] on link "Expresión matemática" at bounding box center [111, 140] width 204 height 39
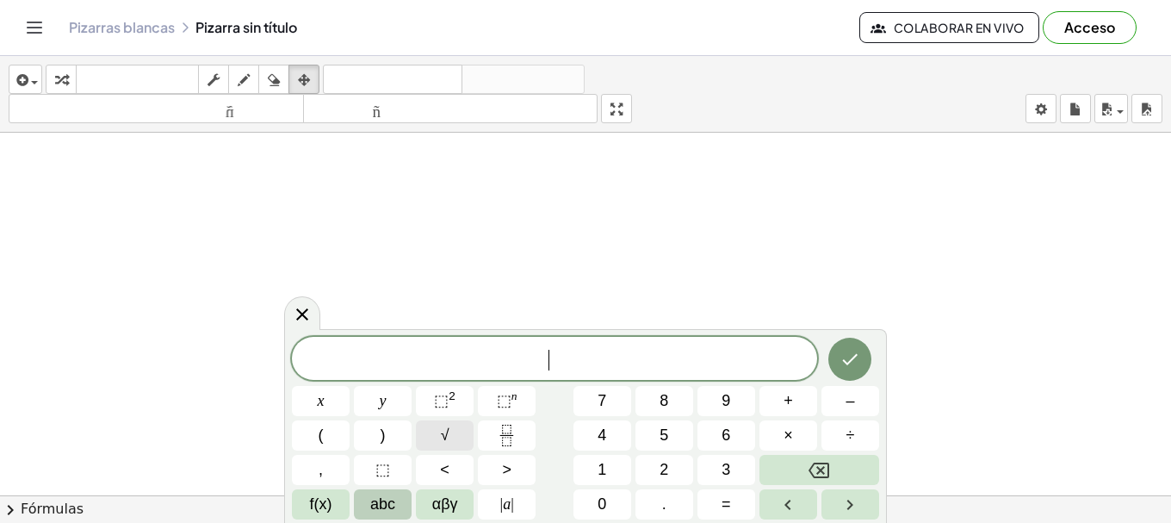
click at [441, 430] on span "√" at bounding box center [445, 435] width 9 height 23
click at [822, 464] on icon "Backspace" at bounding box center [818, 470] width 21 height 21
click at [601, 356] on span "√ 1 1 2 ​" at bounding box center [554, 358] width 525 height 27
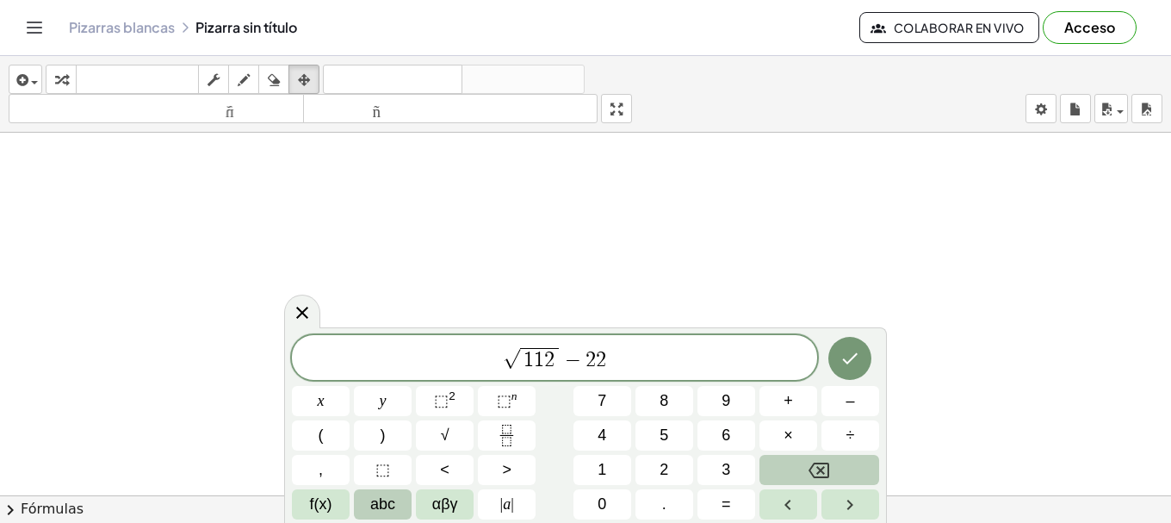
click at [819, 463] on icon "Backspace" at bounding box center [818, 469] width 21 height 15
click at [790, 427] on span "×" at bounding box center [787, 435] width 9 height 23
click at [436, 430] on button "√" at bounding box center [445, 435] width 58 height 30
click at [727, 437] on span "6" at bounding box center [725, 435] width 9 height 23
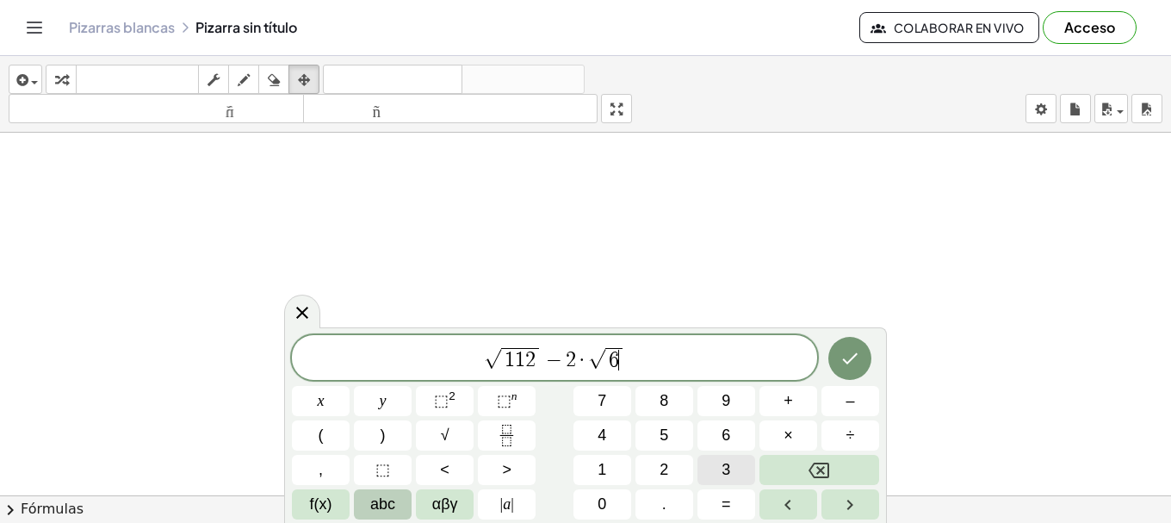
click at [727, 465] on span "3" at bounding box center [725, 469] width 9 height 23
click at [838, 515] on button "Flecha derecha" at bounding box center [850, 504] width 58 height 30
click at [808, 406] on button "+" at bounding box center [788, 401] width 58 height 30
click at [727, 461] on span "3" at bounding box center [725, 469] width 9 height 23
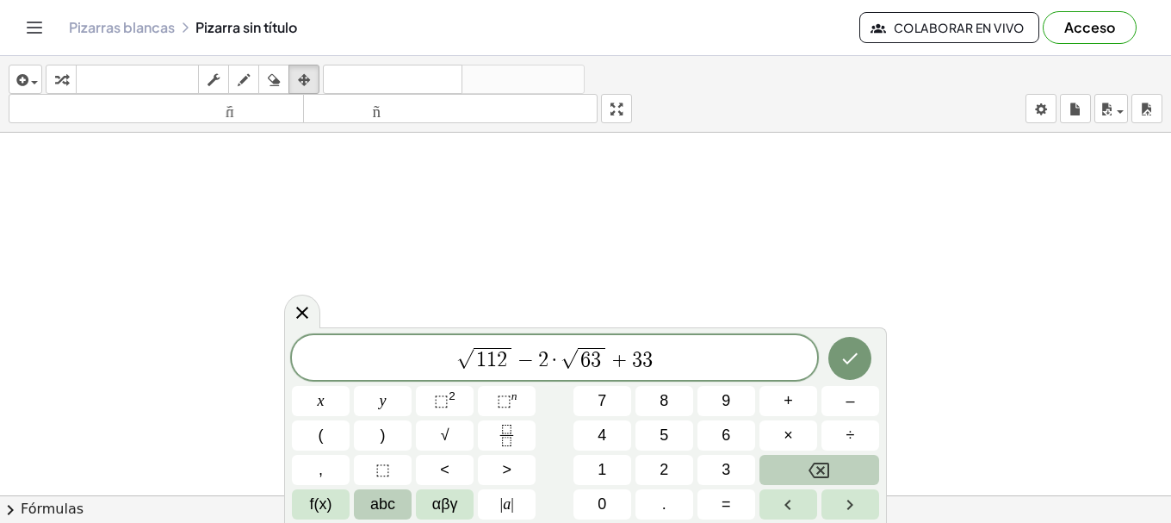
click at [805, 461] on button "Backspace" at bounding box center [819, 470] width 120 height 30
click at [504, 433] on icon "Fraction" at bounding box center [506, 428] width 9 height 9
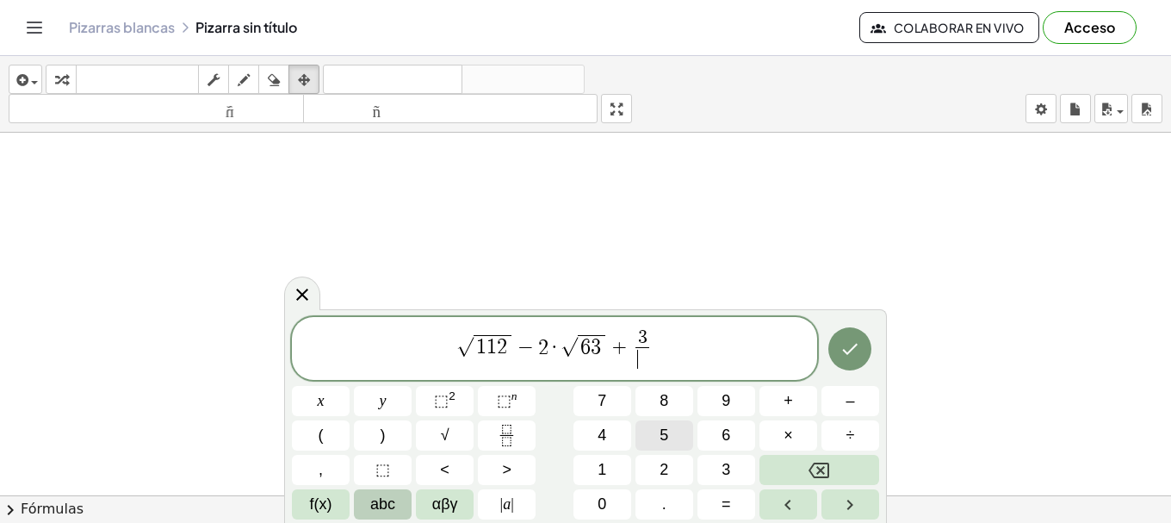
click at [684, 427] on button "5" at bounding box center [664, 435] width 58 height 30
click at [795, 460] on button "Backspace" at bounding box center [819, 470] width 120 height 30
click at [851, 505] on icon "Flecha derecha" at bounding box center [850, 504] width 6 height 10
click at [435, 430] on button "√" at bounding box center [445, 435] width 58 height 30
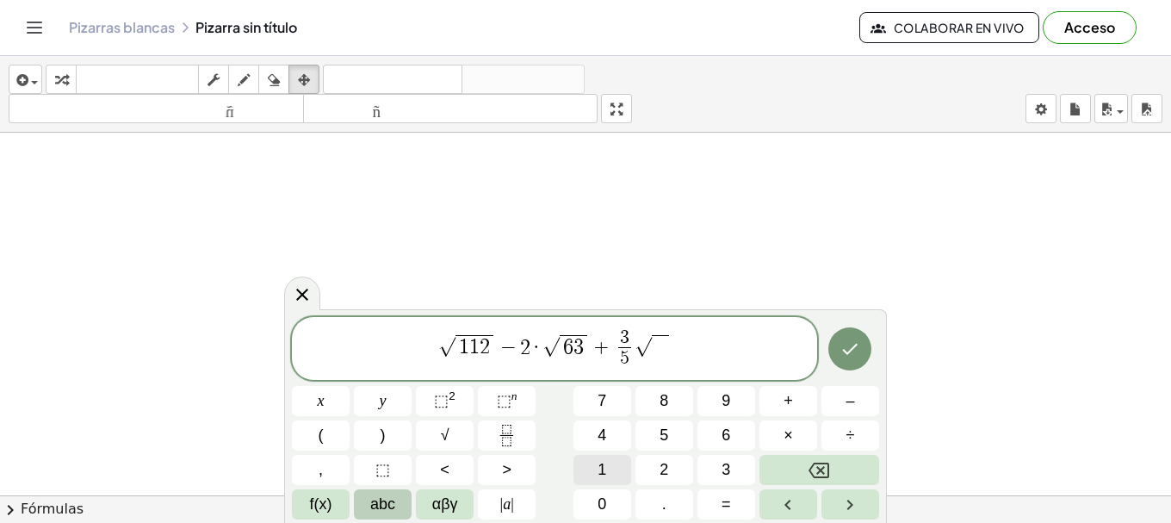
click at [616, 467] on button "1" at bounding box center [602, 470] width 58 height 30
click at [610, 405] on button "7" at bounding box center [602, 401] width 58 height 30
click at [654, 436] on button "5" at bounding box center [664, 435] width 58 height 30
click at [867, 349] on button "Hecho" at bounding box center [849, 348] width 43 height 43
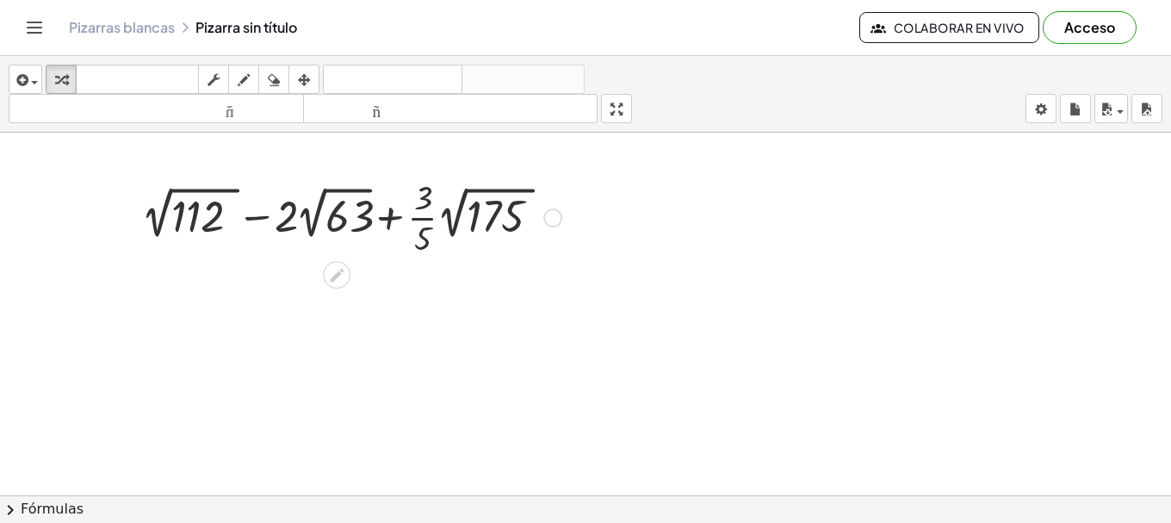
click at [297, 226] on div at bounding box center [351, 216] width 436 height 86
click at [331, 222] on div at bounding box center [351, 216] width 436 height 86
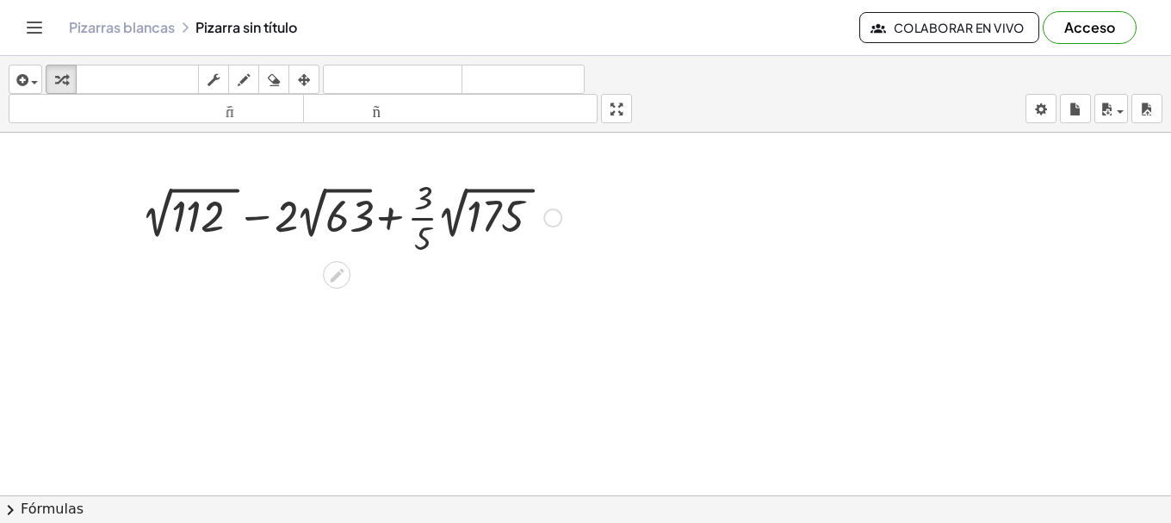
click at [206, 219] on div at bounding box center [351, 216] width 436 height 86
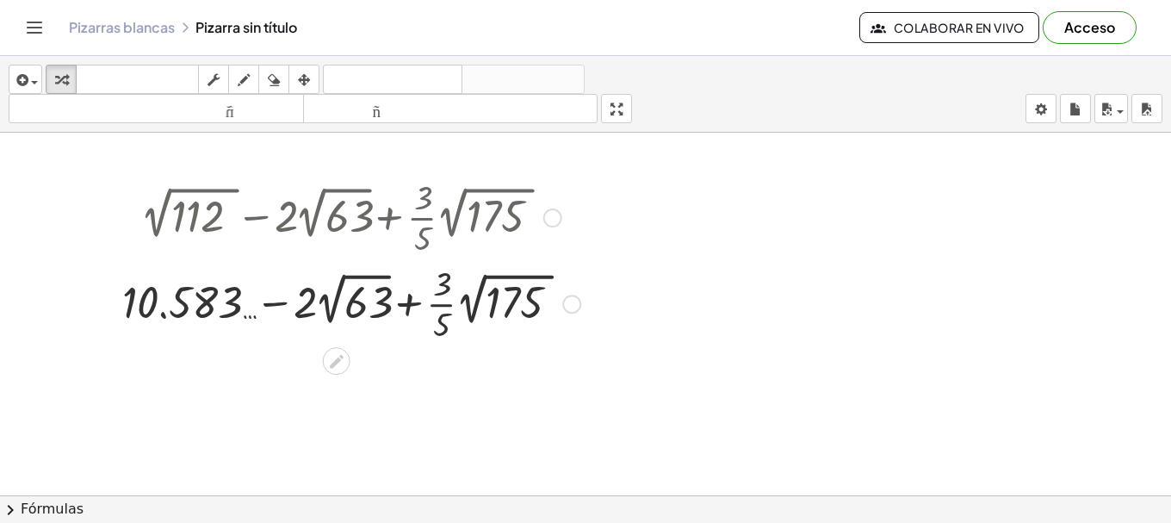
click at [368, 308] on div at bounding box center [351, 302] width 475 height 86
click at [362, 305] on div at bounding box center [351, 302] width 475 height 86
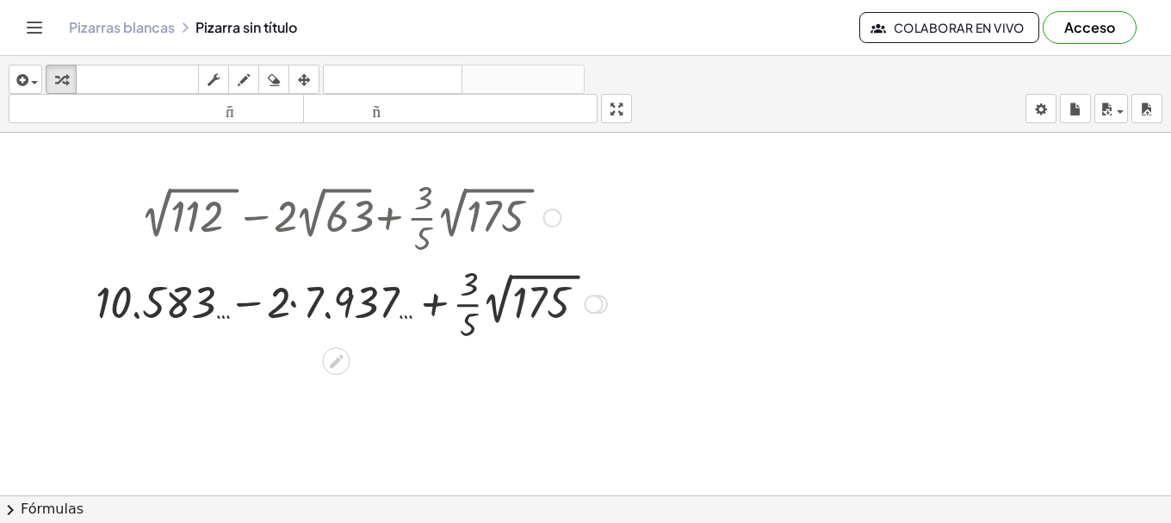
click at [535, 312] on div at bounding box center [351, 302] width 529 height 86
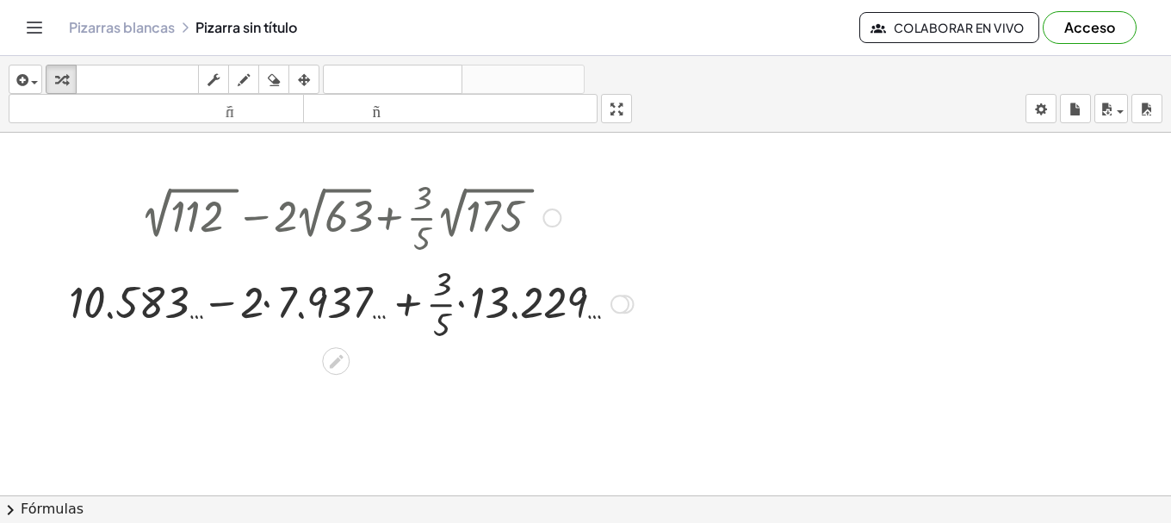
click at [310, 296] on div at bounding box center [351, 302] width 582 height 86
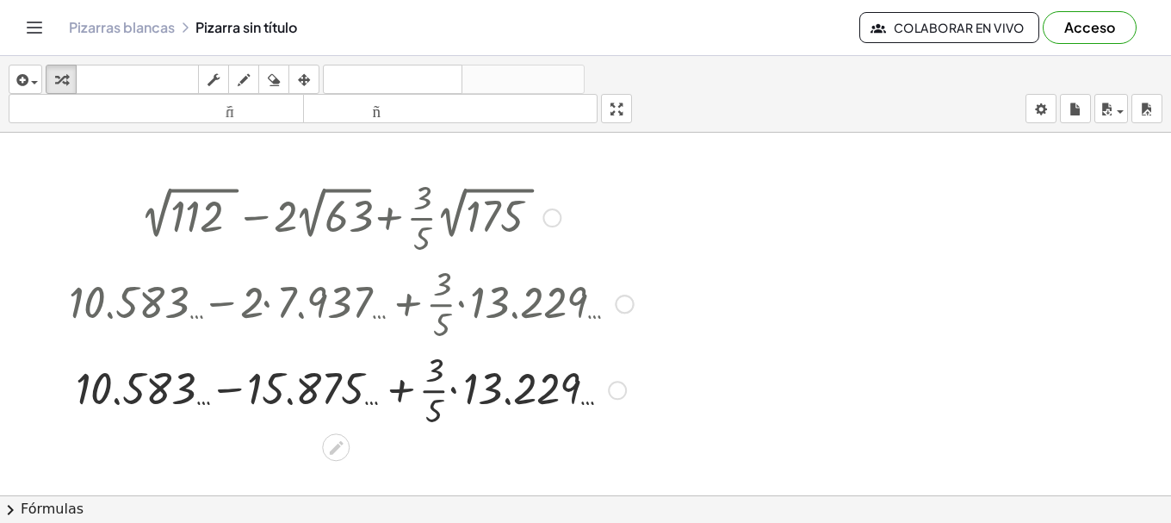
click at [507, 395] on div at bounding box center [351, 388] width 582 height 86
click at [506, 395] on div at bounding box center [351, 388] width 582 height 86
click at [474, 394] on div at bounding box center [351, 388] width 618 height 86
click at [474, 393] on div at bounding box center [351, 388] width 618 height 86
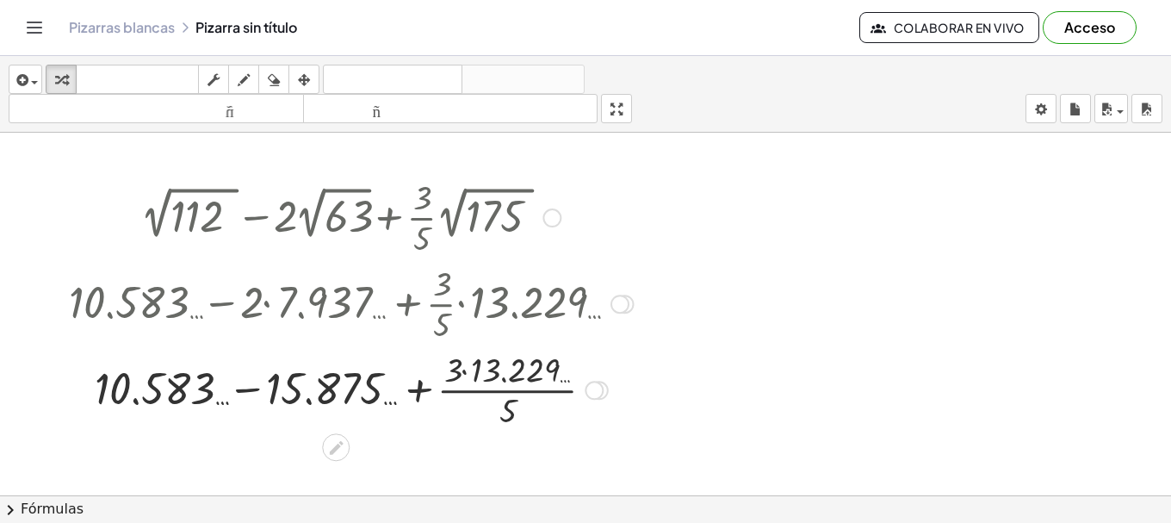
click at [501, 372] on div at bounding box center [351, 388] width 582 height 86
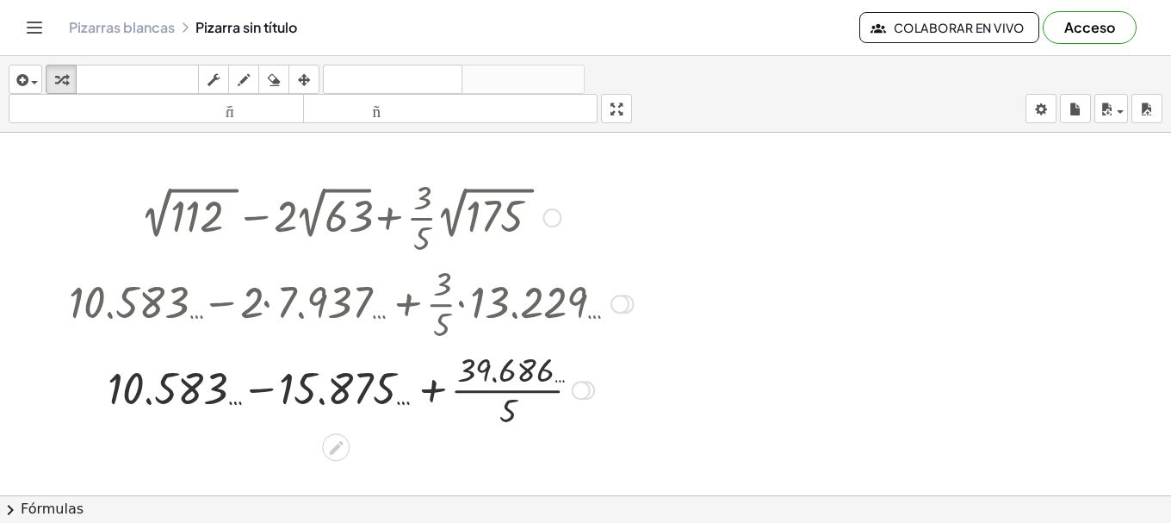
click at [506, 405] on div at bounding box center [351, 388] width 582 height 86
click at [506, 405] on div at bounding box center [351, 388] width 582 height 59
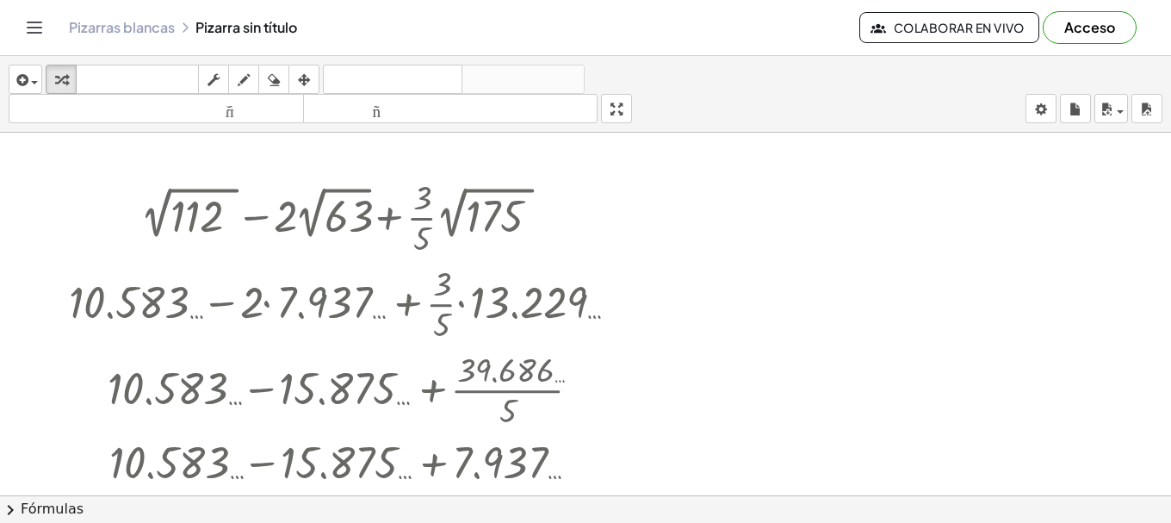
scroll to position [144, 0]
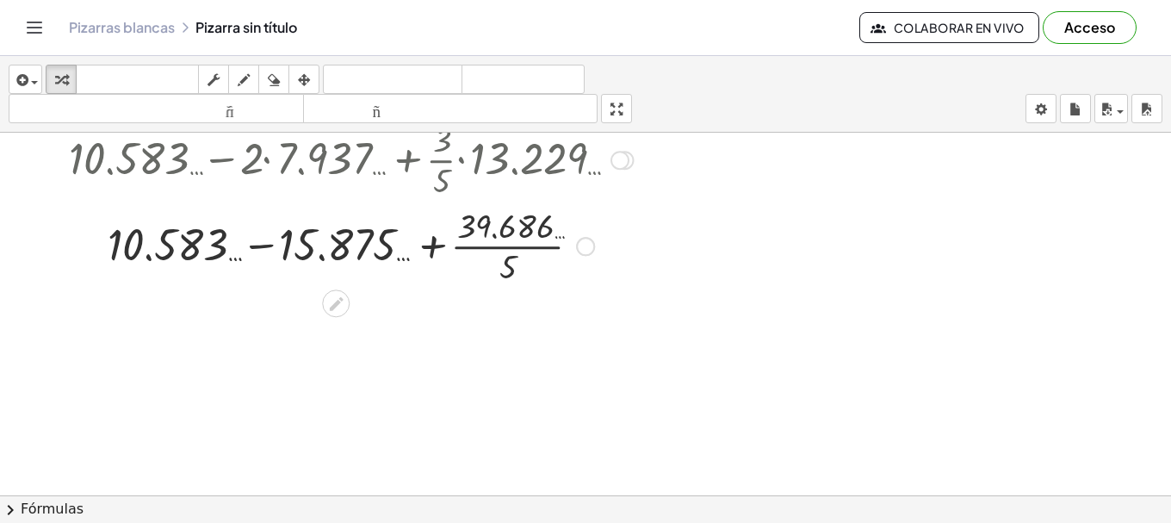
click at [510, 269] on div at bounding box center [351, 244] width 584 height 86
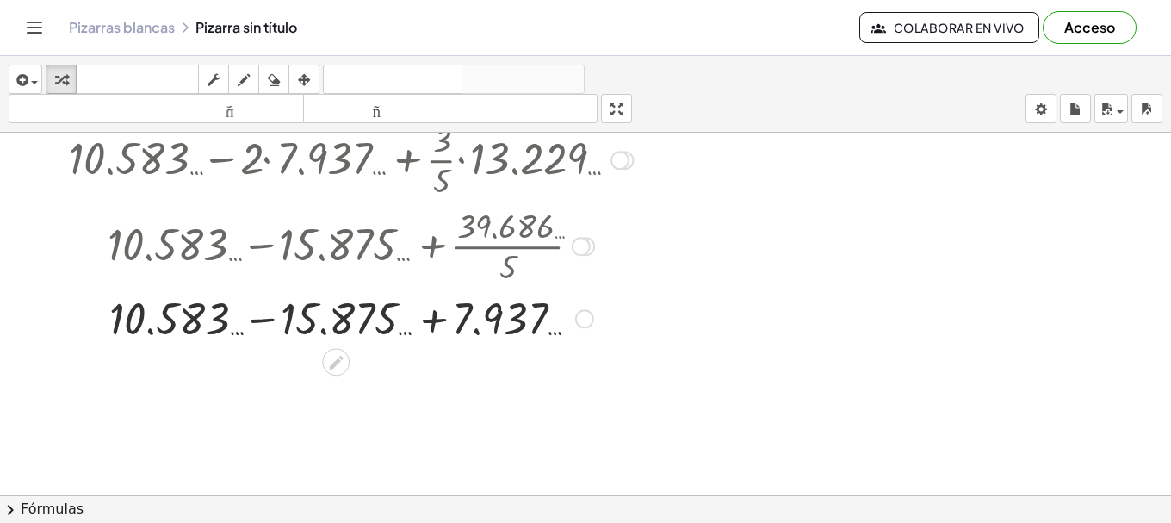
click at [468, 320] on div at bounding box center [351, 317] width 582 height 59
click at [478, 322] on div at bounding box center [350, 317] width 753 height 59
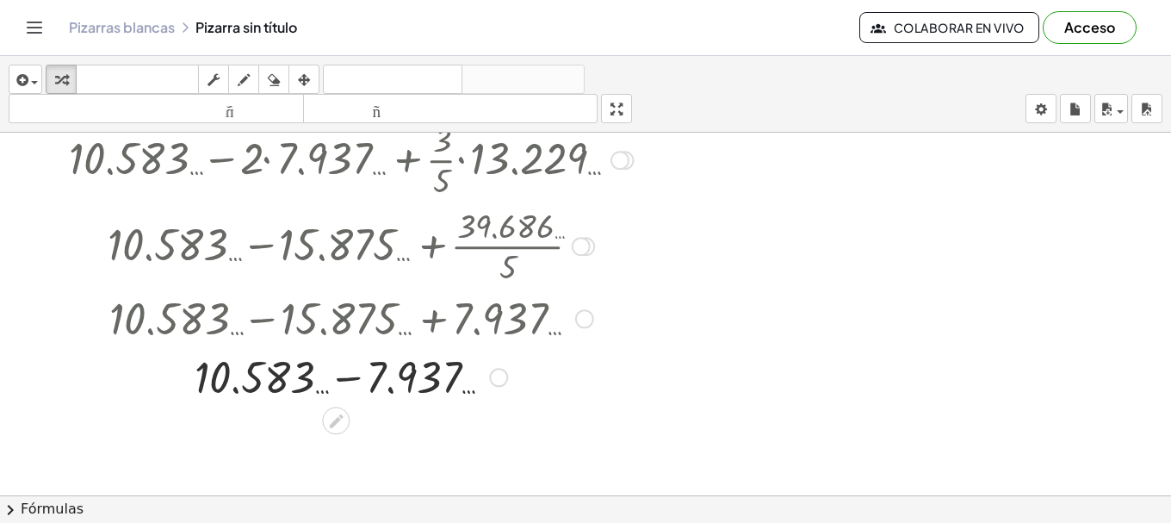
click at [420, 380] on div at bounding box center [351, 375] width 582 height 59
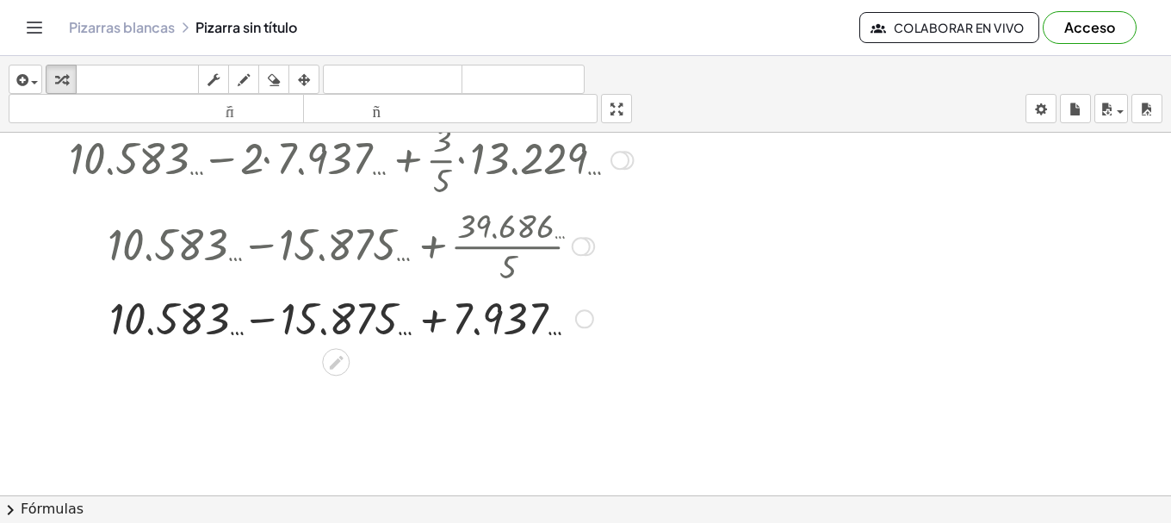
click at [491, 330] on div at bounding box center [350, 317] width 753 height 59
click at [491, 330] on div at bounding box center [351, 317] width 582 height 59
click at [192, 316] on div at bounding box center [350, 317] width 753 height 59
click at [307, 317] on div at bounding box center [350, 317] width 753 height 59
click at [306, 318] on div at bounding box center [351, 317] width 582 height 57
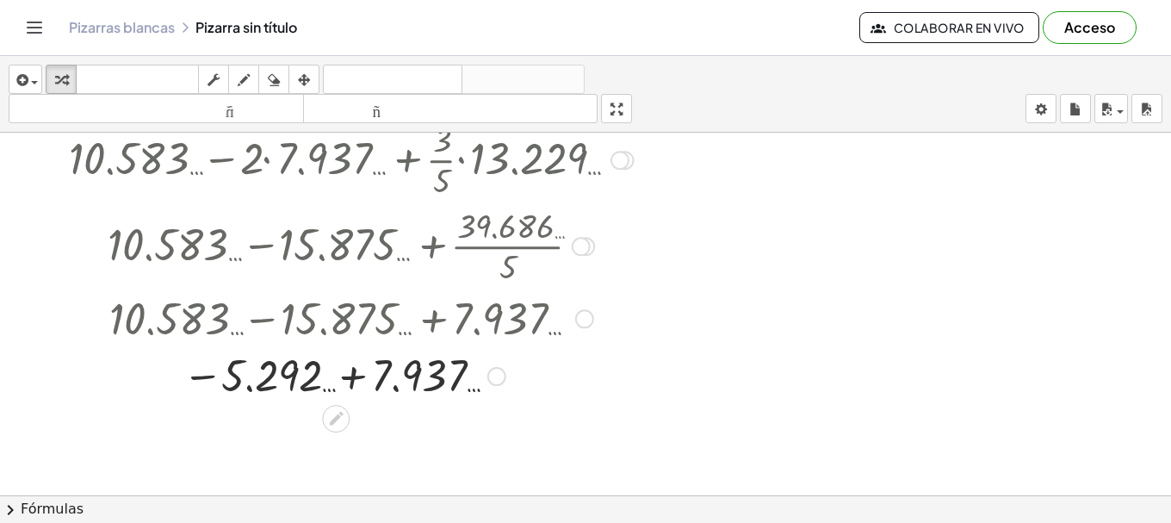
click at [396, 381] on div at bounding box center [351, 374] width 582 height 57
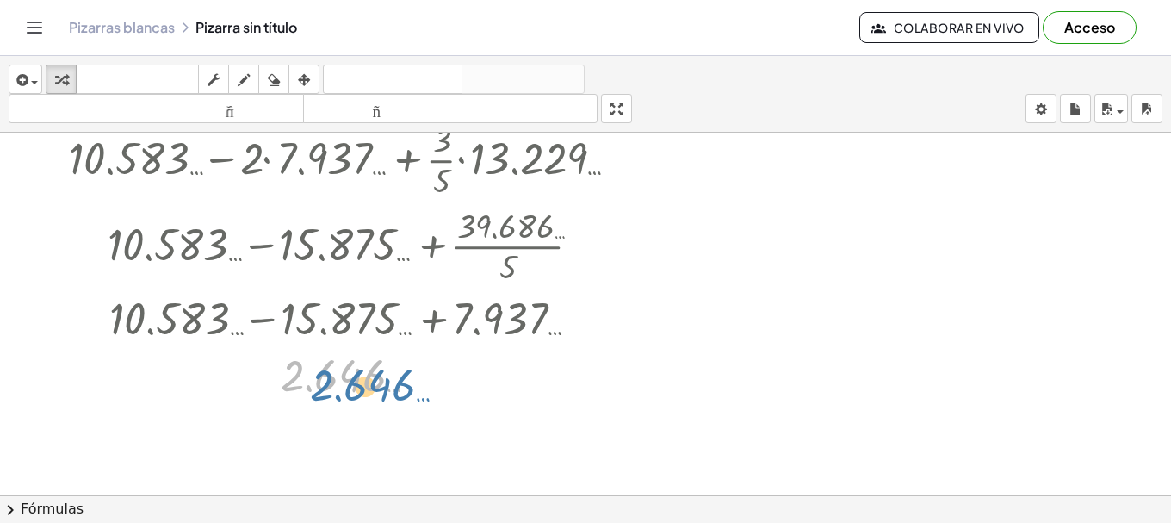
click at [321, 371] on div at bounding box center [351, 374] width 582 height 57
click at [324, 374] on div at bounding box center [351, 374] width 582 height 57
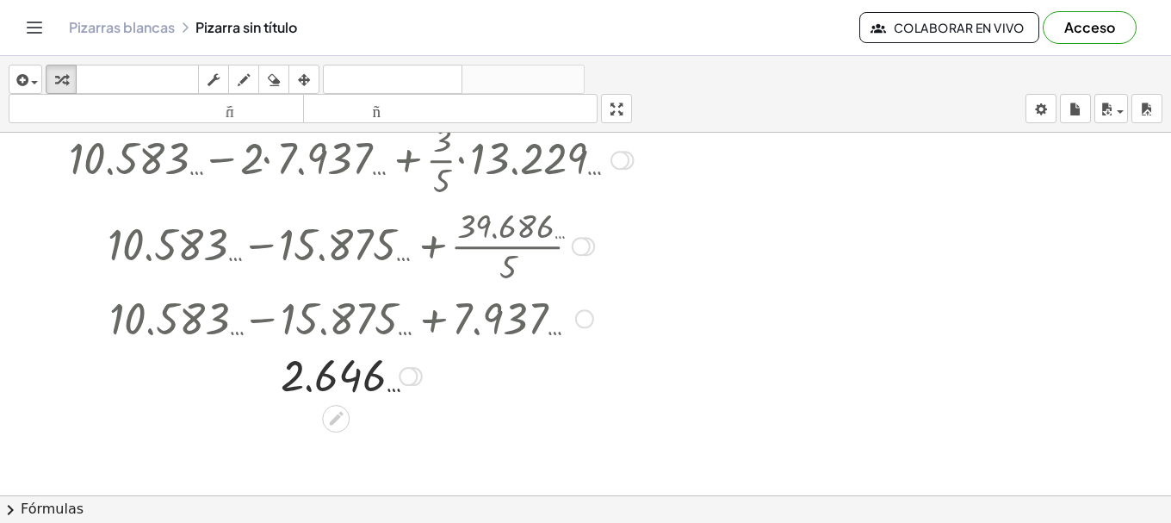
scroll to position [0, 0]
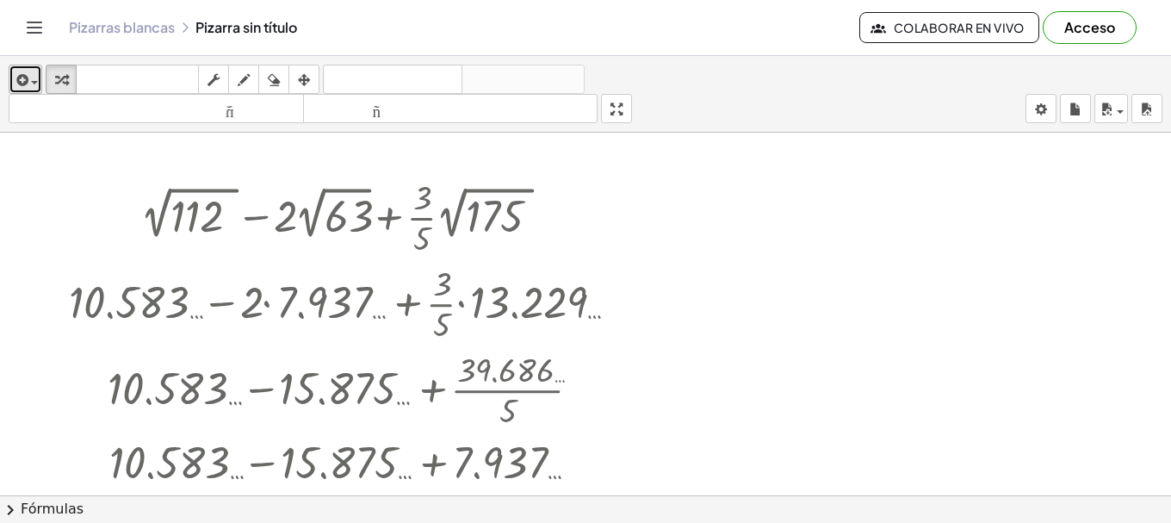
click at [36, 80] on div "button" at bounding box center [25, 79] width 25 height 21
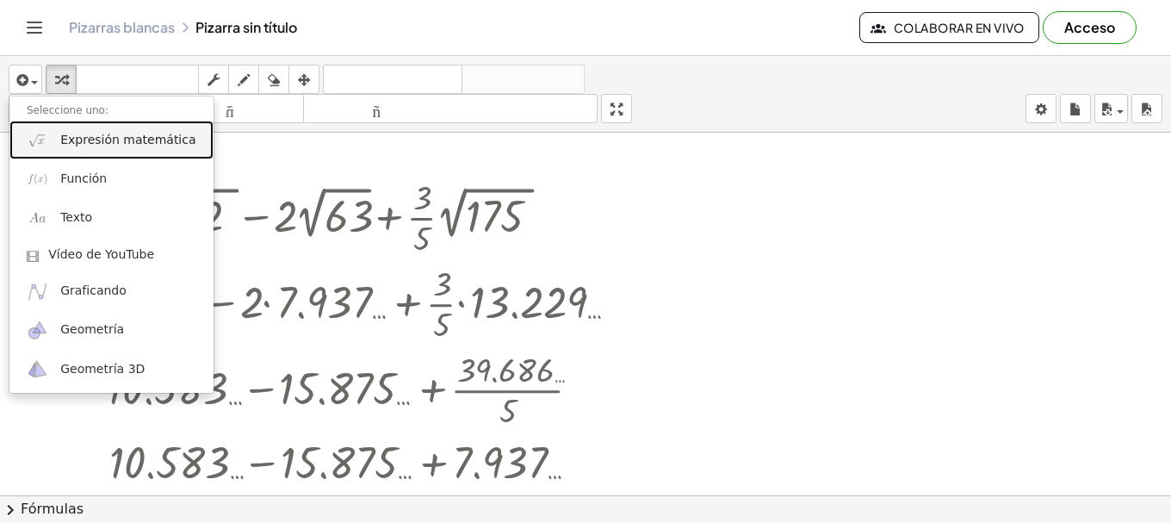
click at [89, 152] on link "Expresión matemática" at bounding box center [111, 140] width 204 height 39
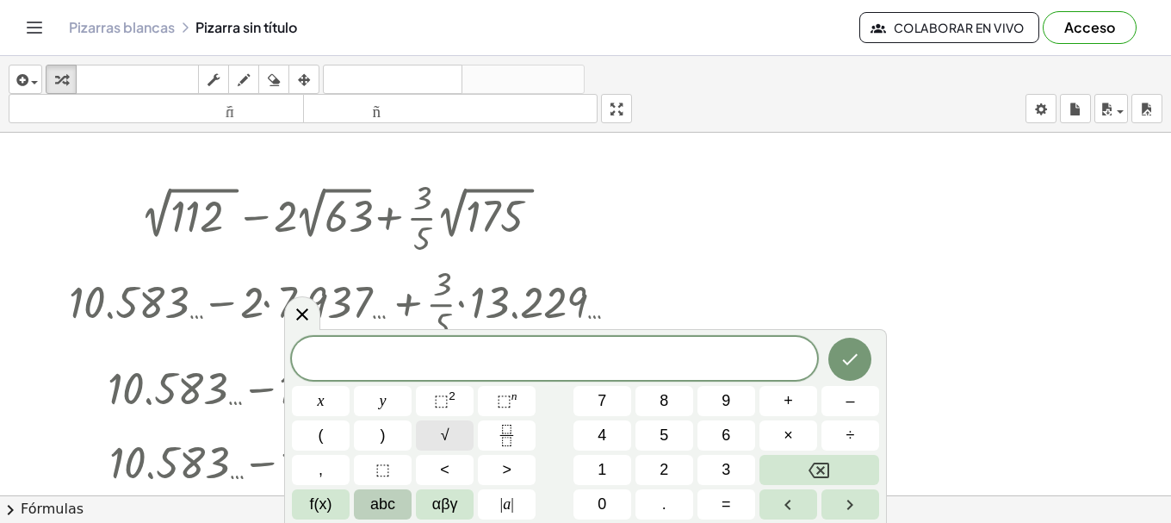
click at [453, 435] on button "√" at bounding box center [445, 435] width 58 height 30
click at [720, 477] on button "3" at bounding box center [726, 470] width 58 height 30
click at [774, 463] on button "Backspace" at bounding box center [819, 470] width 120 height 30
click at [674, 433] on button "5" at bounding box center [664, 435] width 58 height 30
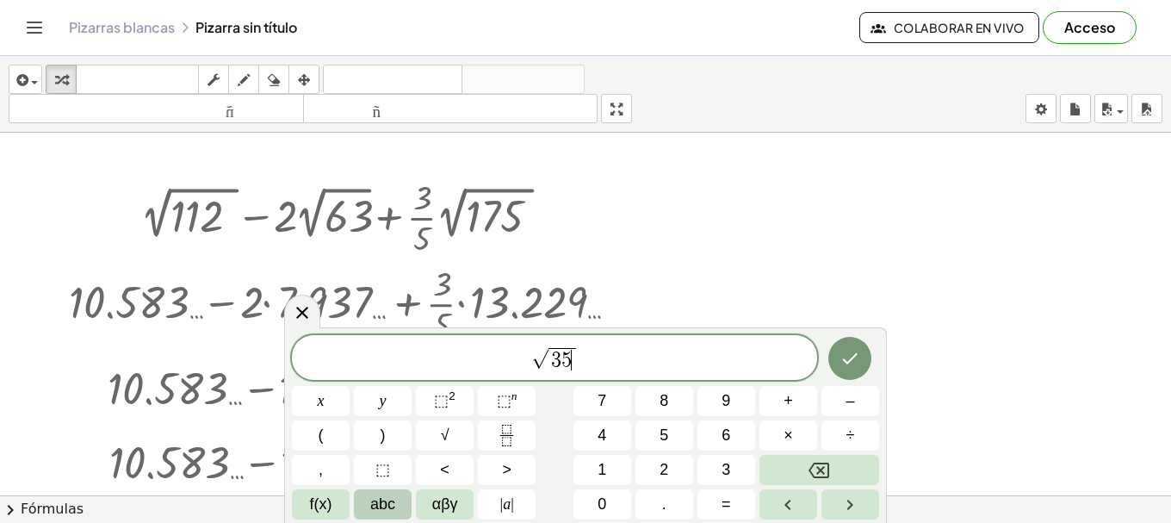
click at [526, 358] on span "√ 3 5 ​" at bounding box center [554, 358] width 525 height 27
click at [731, 468] on button "3" at bounding box center [726, 470] width 58 height 30
click at [779, 437] on button "×" at bounding box center [788, 435] width 58 height 30
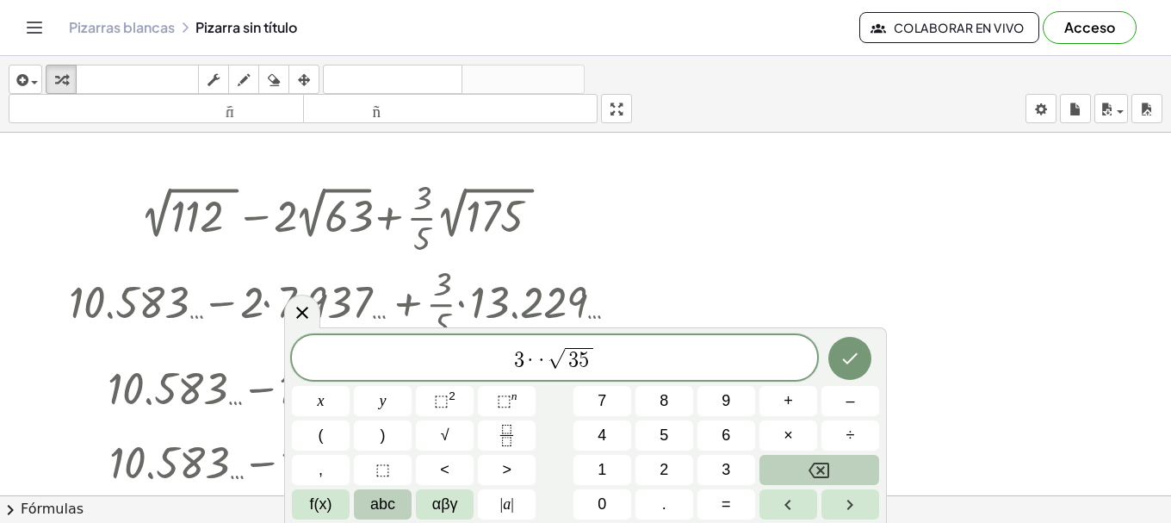
click at [785, 473] on button "Backspace" at bounding box center [819, 470] width 120 height 30
click at [845, 367] on icon "Hecho" at bounding box center [849, 358] width 21 height 21
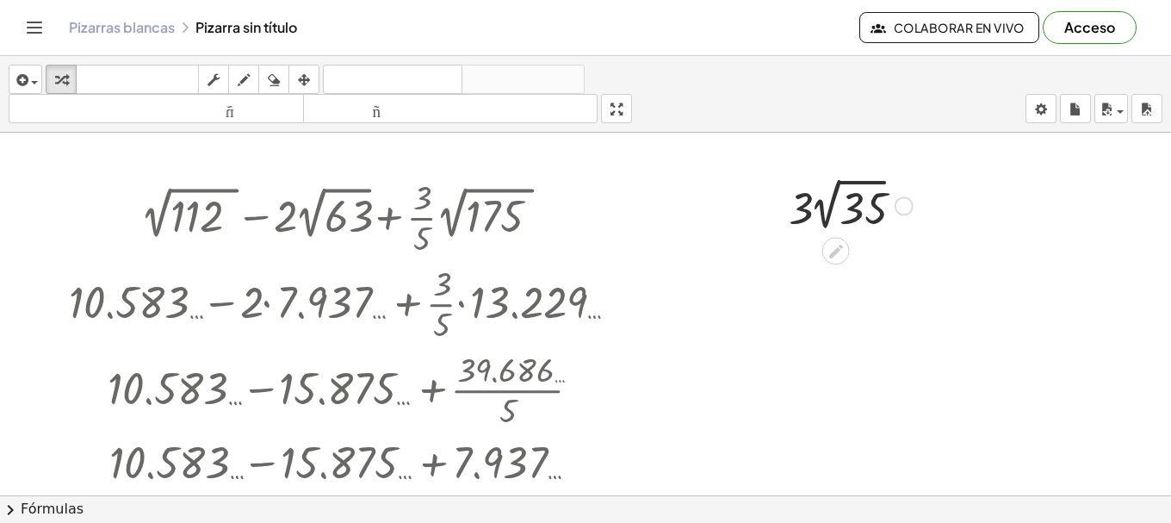
click at [857, 212] on div at bounding box center [850, 204] width 141 height 63
click at [857, 212] on div at bounding box center [851, 204] width 195 height 59
click at [633, 210] on div "insertar Seleccione uno: Expresión matemática Función Texto Vídeo de YouTube Gr…" at bounding box center [585, 289] width 1171 height 467
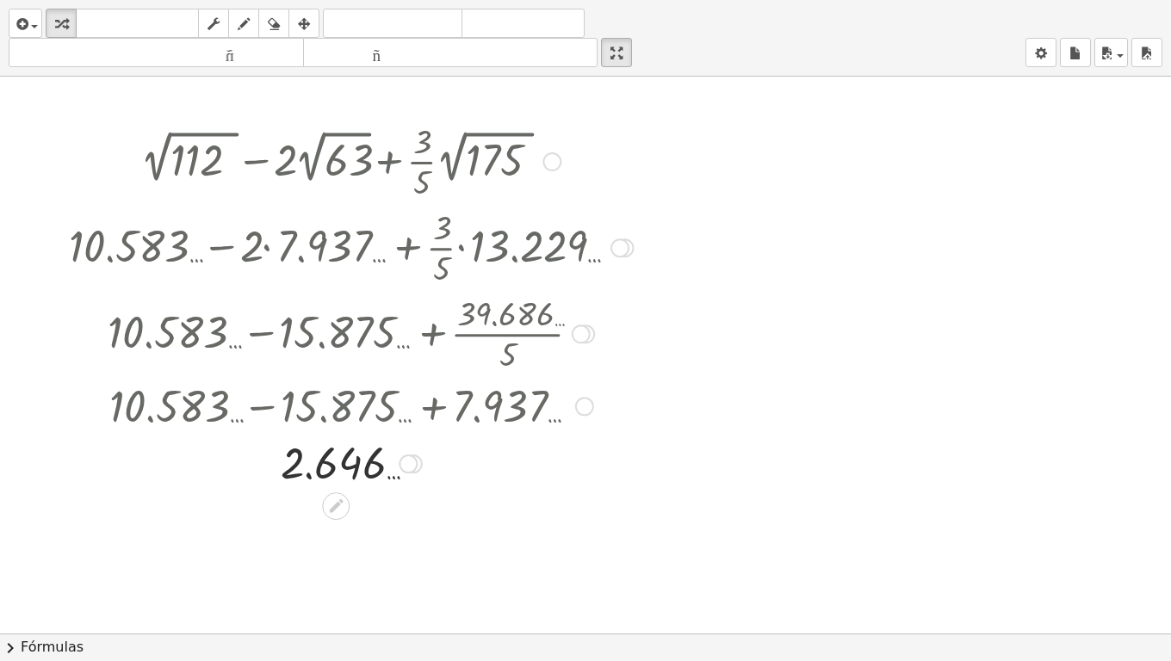
click at [466, 153] on div at bounding box center [351, 160] width 582 height 86
click at [299, 13] on div "button" at bounding box center [304, 23] width 22 height 21
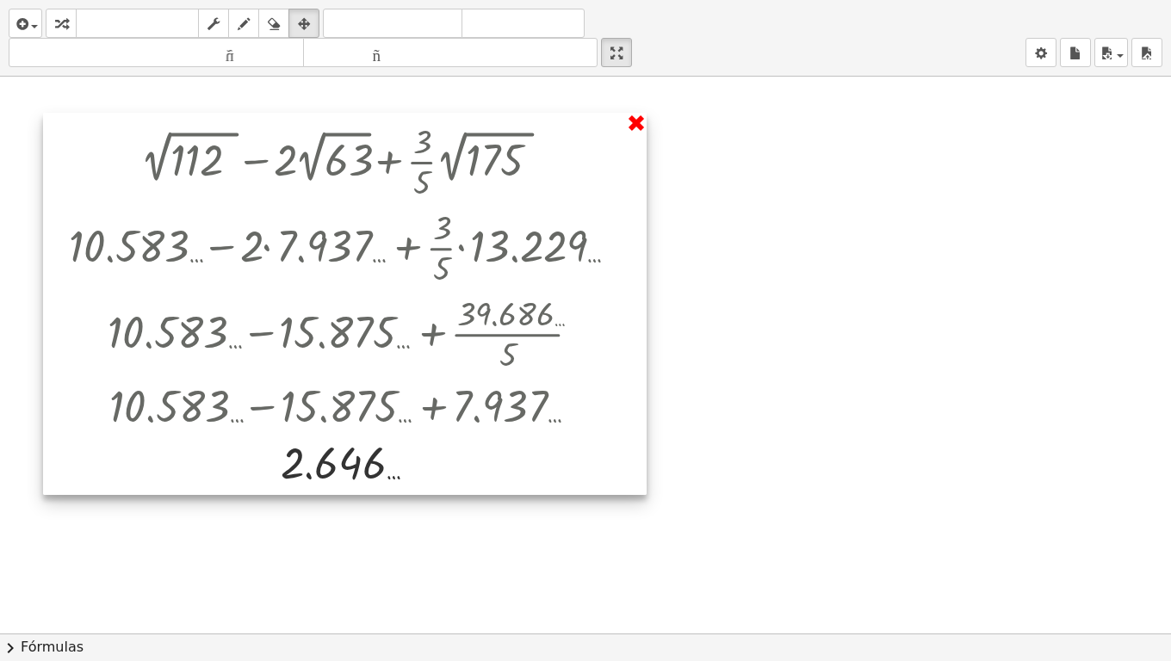
click at [641, 127] on div at bounding box center [585, 634] width 1171 height 1114
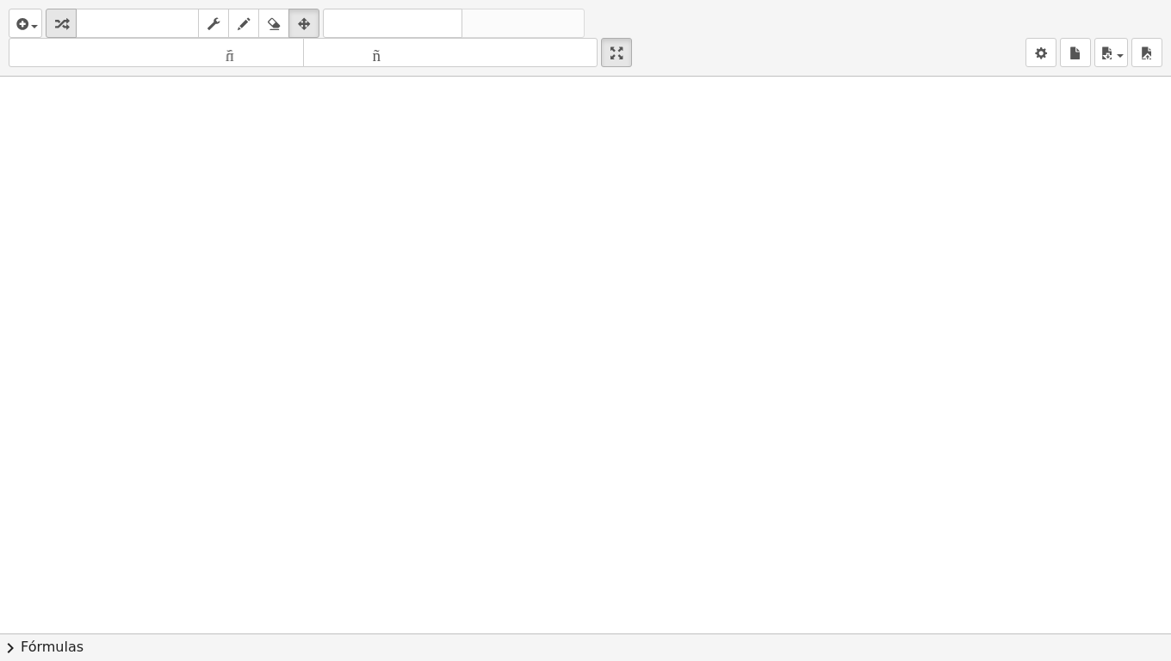
click at [54, 17] on div "button" at bounding box center [61, 23] width 22 height 21
click at [37, 28] on div "button" at bounding box center [25, 23] width 25 height 21
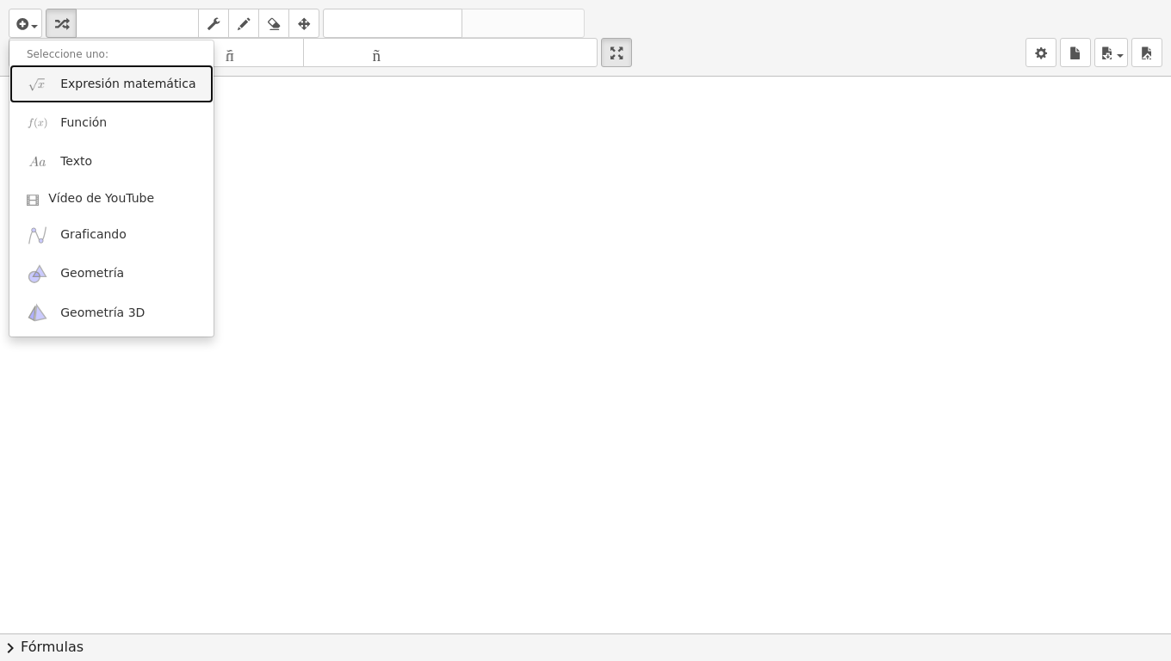
click at [45, 76] on img at bounding box center [38, 84] width 22 height 22
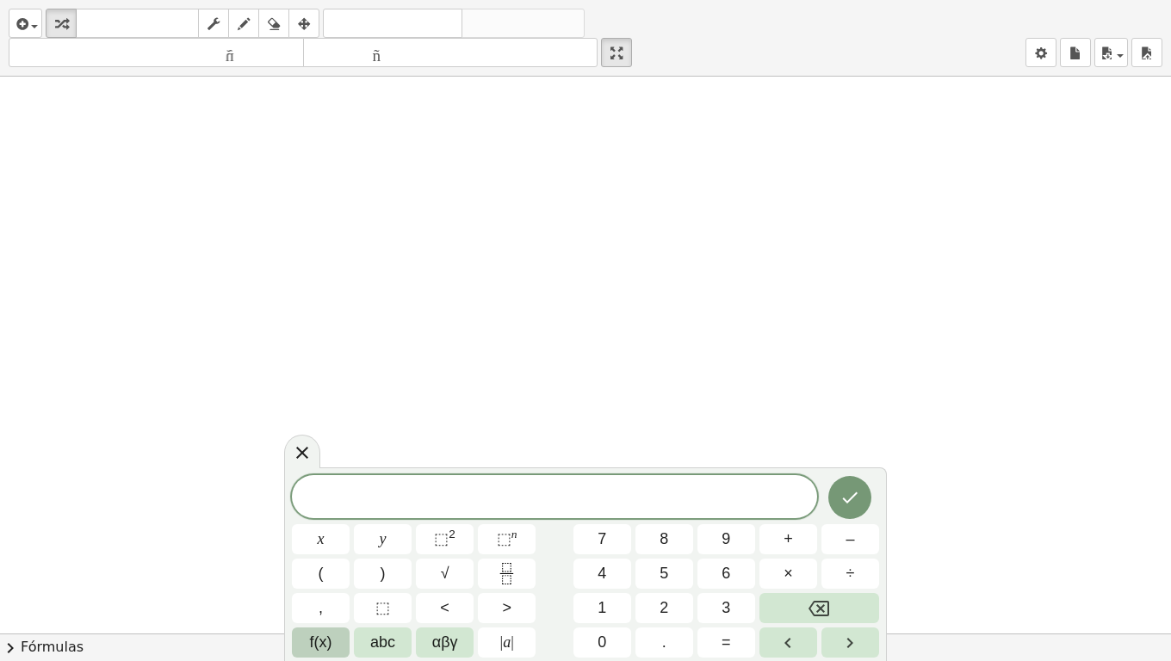
click at [335, 522] on button "f(x)" at bounding box center [321, 643] width 58 height 30
click at [759, 522] on button "Backspace" at bounding box center [819, 608] width 120 height 30
click at [336, 522] on button "f(x)" at bounding box center [321, 643] width 58 height 30
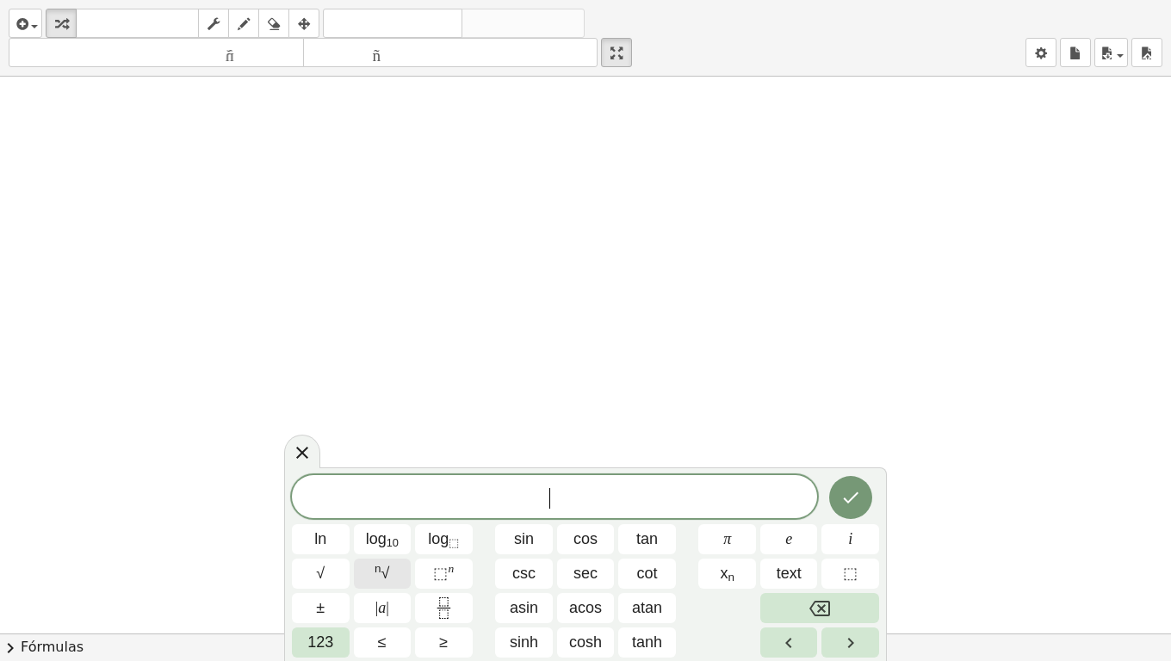
click at [393, 522] on button "n √" at bounding box center [383, 574] width 58 height 30
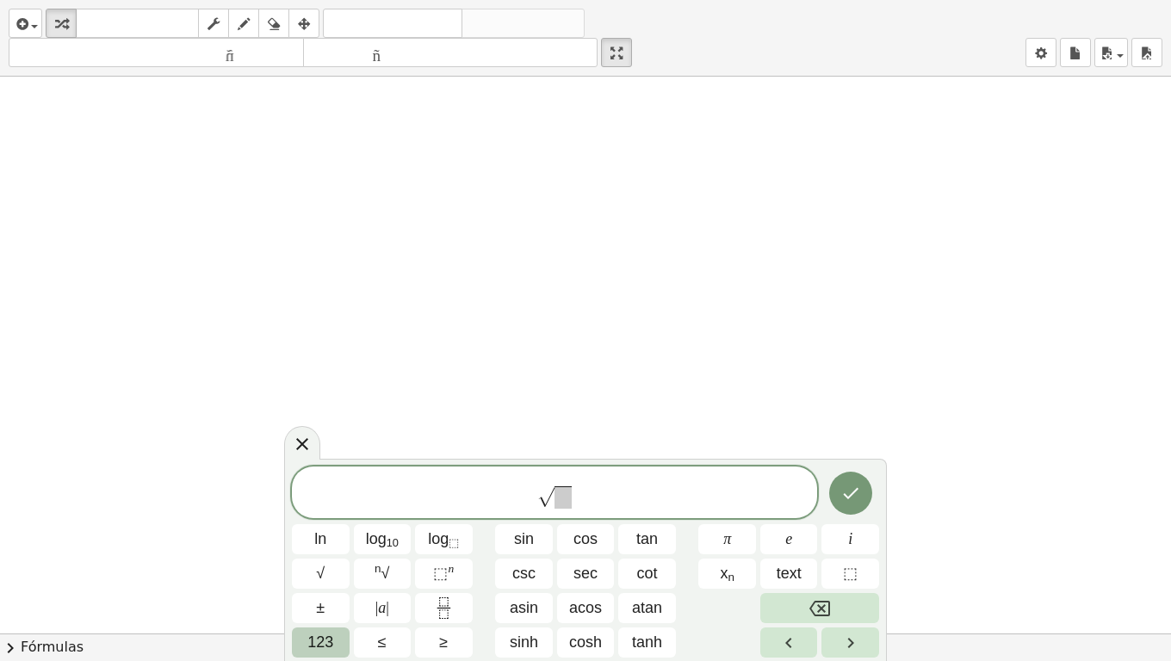
click at [328, 522] on span "123" at bounding box center [320, 642] width 26 height 23
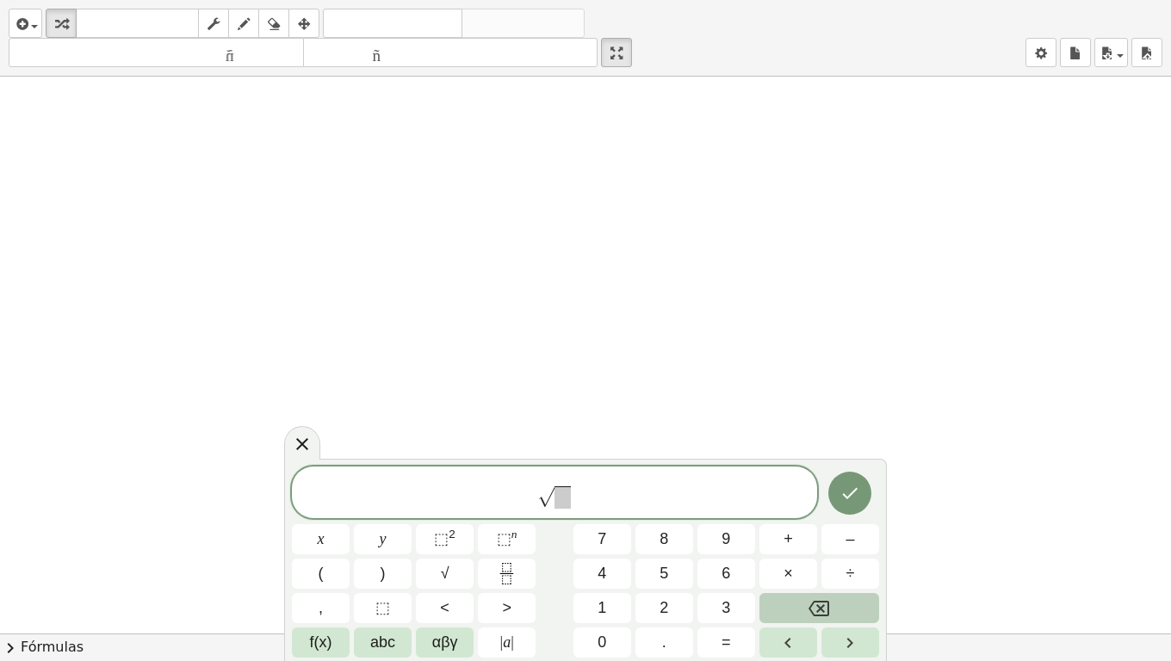
click at [537, 483] on span "​ √" at bounding box center [554, 494] width 525 height 34
click at [541, 475] on div "​ √" at bounding box center [554, 493] width 525 height 52
click at [716, 522] on button "6" at bounding box center [726, 574] width 58 height 30
click at [559, 498] on span at bounding box center [562, 497] width 16 height 22
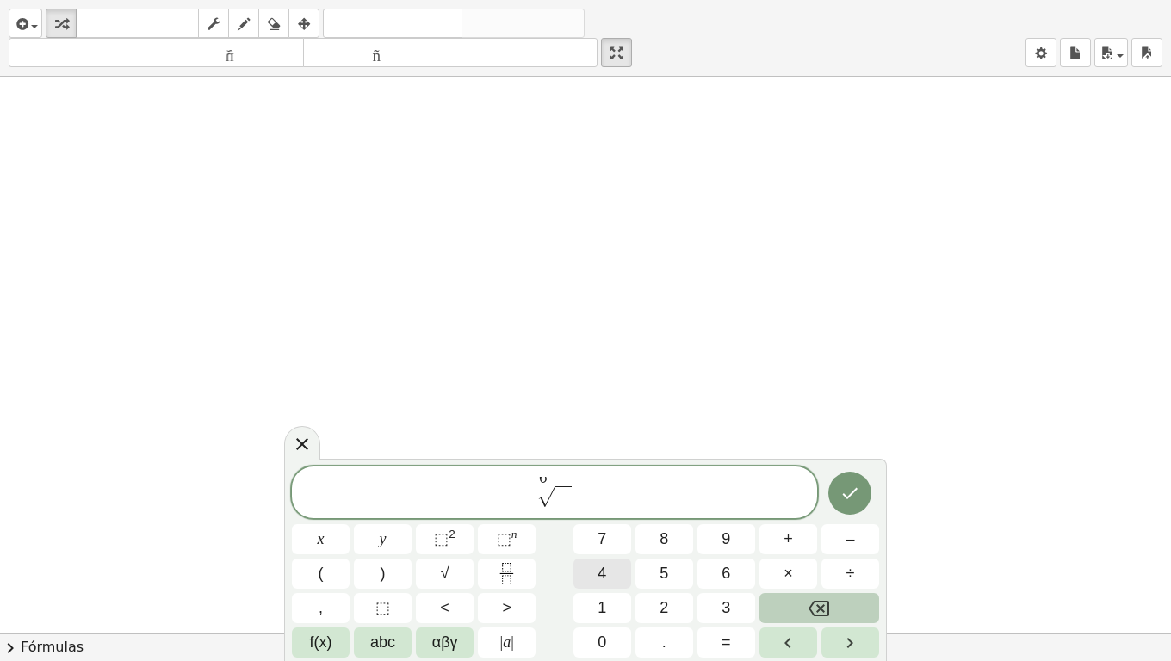
click at [613, 522] on button "4" at bounding box center [602, 574] width 58 height 30
click at [508, 522] on span "⬚" at bounding box center [504, 538] width 15 height 17
click at [671, 522] on button "5" at bounding box center [664, 574] width 58 height 30
click at [653, 504] on span "6 √ 4 5 ​" at bounding box center [554, 494] width 525 height 34
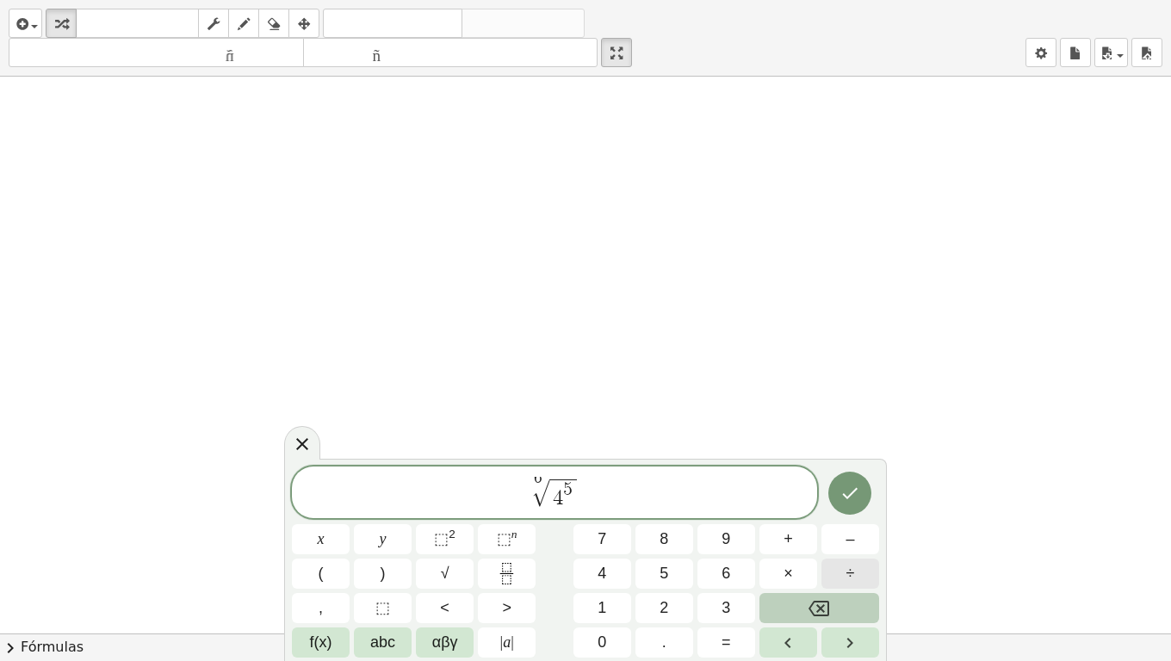
click at [833, 522] on button "÷" at bounding box center [850, 574] width 58 height 30
click at [345, 522] on button "f(x)" at bounding box center [321, 643] width 58 height 30
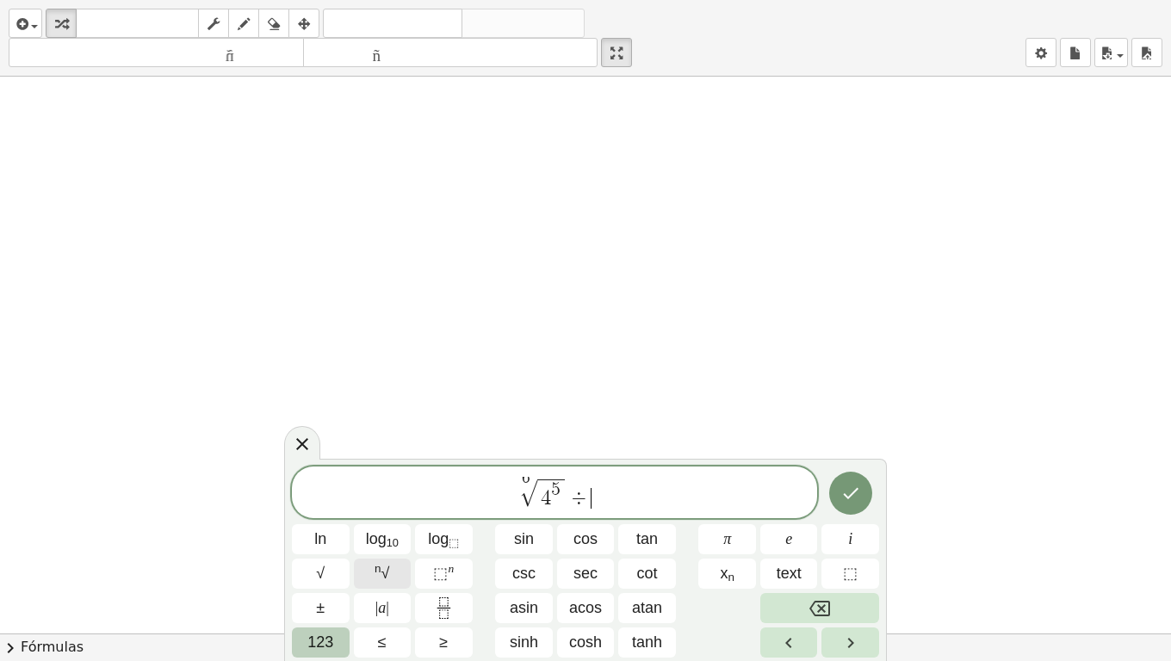
click at [378, 522] on sup "n" at bounding box center [377, 568] width 7 height 13
click at [574, 477] on span "6 √ 4 5 ÷ ​ √" at bounding box center [554, 494] width 525 height 34
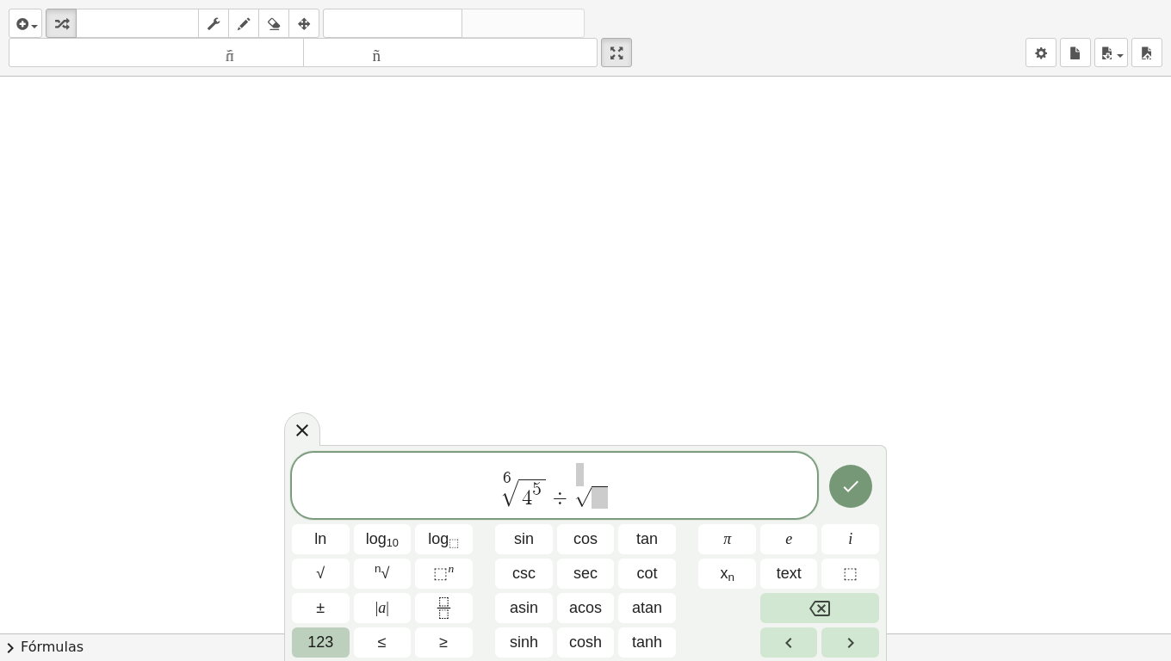
click at [326, 522] on span "123" at bounding box center [320, 642] width 26 height 23
click at [378, 522] on span "≤" at bounding box center [382, 642] width 9 height 23
click at [579, 474] on div "6 √ 4 5 ÷ ​ √" at bounding box center [554, 485] width 525 height 65
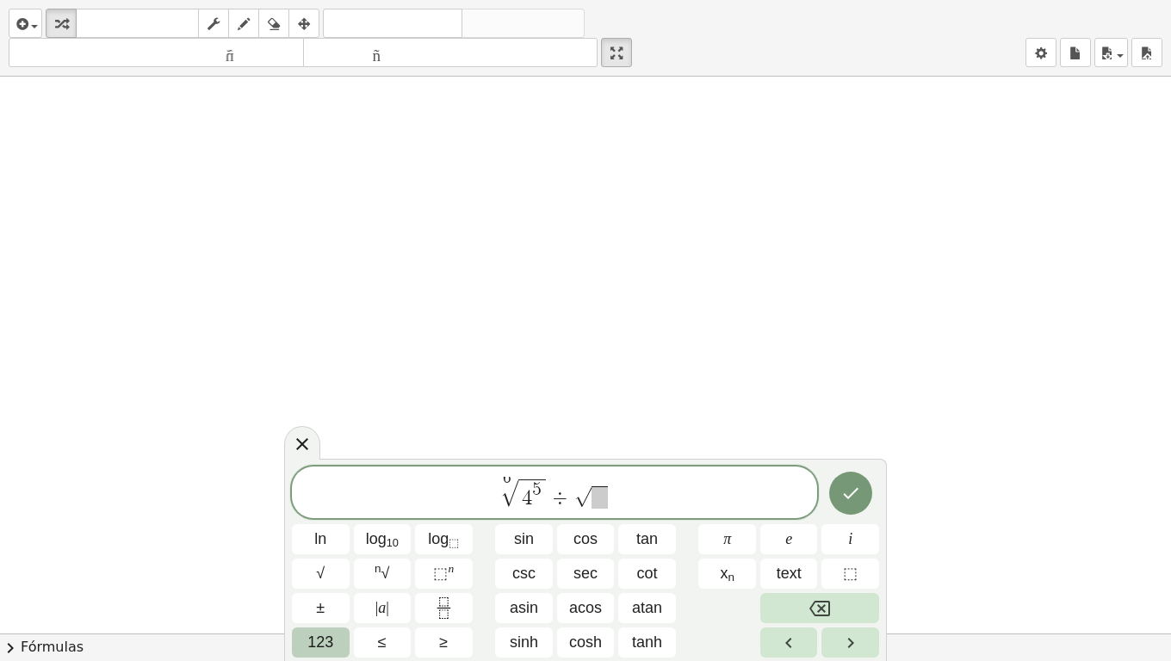
click at [325, 522] on span "123" at bounding box center [320, 642] width 26 height 23
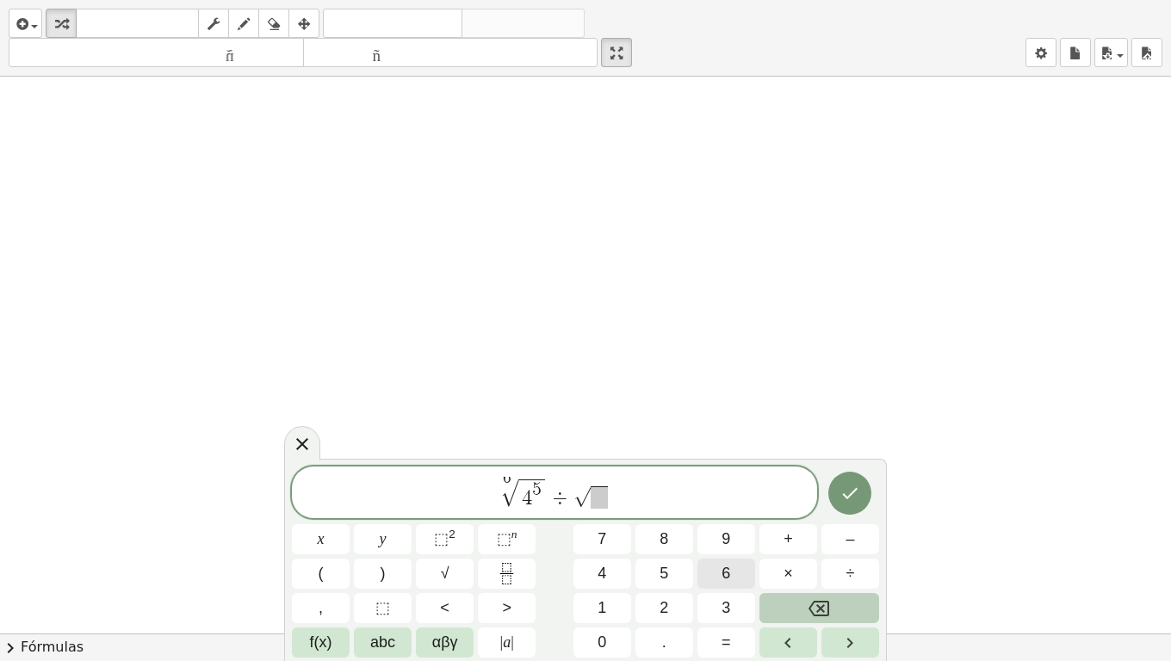
click at [724, 522] on button "6" at bounding box center [726, 574] width 58 height 30
click at [601, 505] on span at bounding box center [599, 497] width 16 height 22
click at [726, 522] on span "9" at bounding box center [725, 539] width 9 height 23
click at [495, 522] on button "⬚ n" at bounding box center [507, 539] width 58 height 30
click at [737, 522] on button "3" at bounding box center [726, 608] width 58 height 30
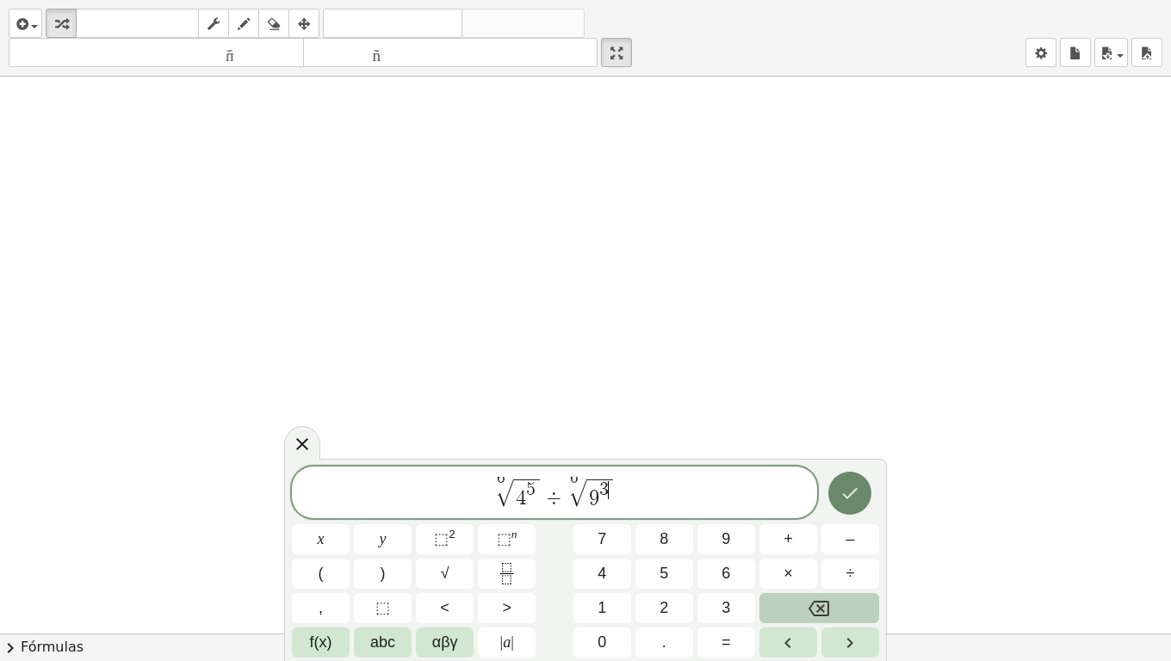
click at [835, 487] on button "Done" at bounding box center [849, 493] width 43 height 43
click at [835, 487] on div at bounding box center [585, 634] width 1171 height 1114
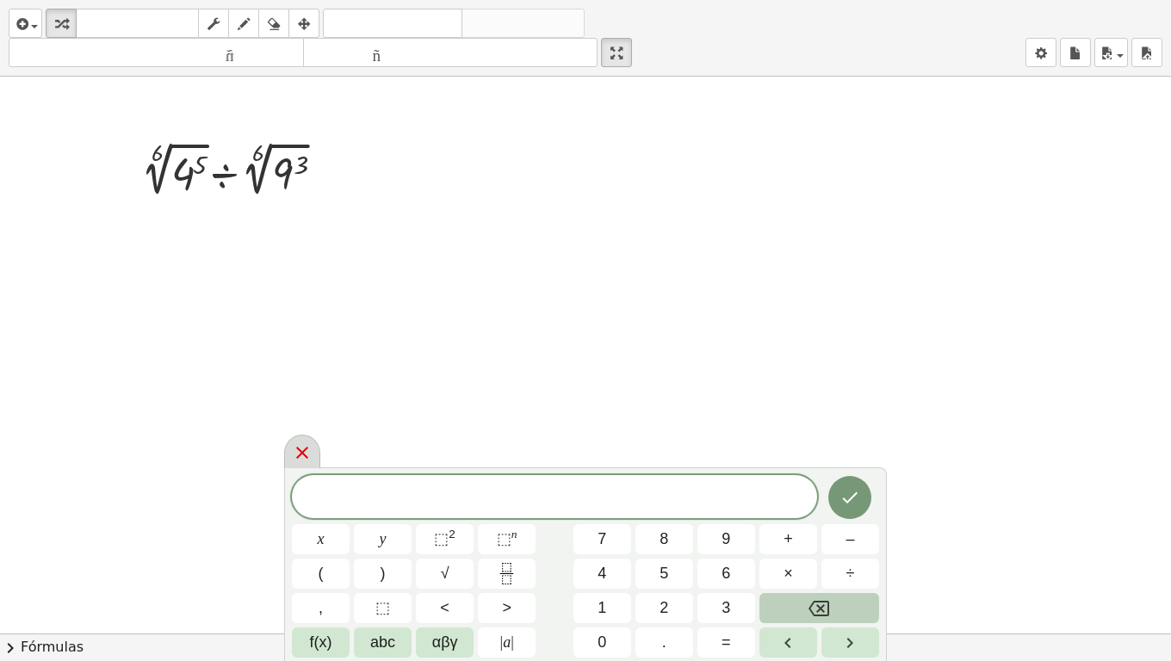
click at [310, 449] on icon at bounding box center [302, 453] width 21 height 21
click at [310, 449] on div at bounding box center [585, 634] width 1171 height 1114
